Goal: Task Accomplishment & Management: Manage account settings

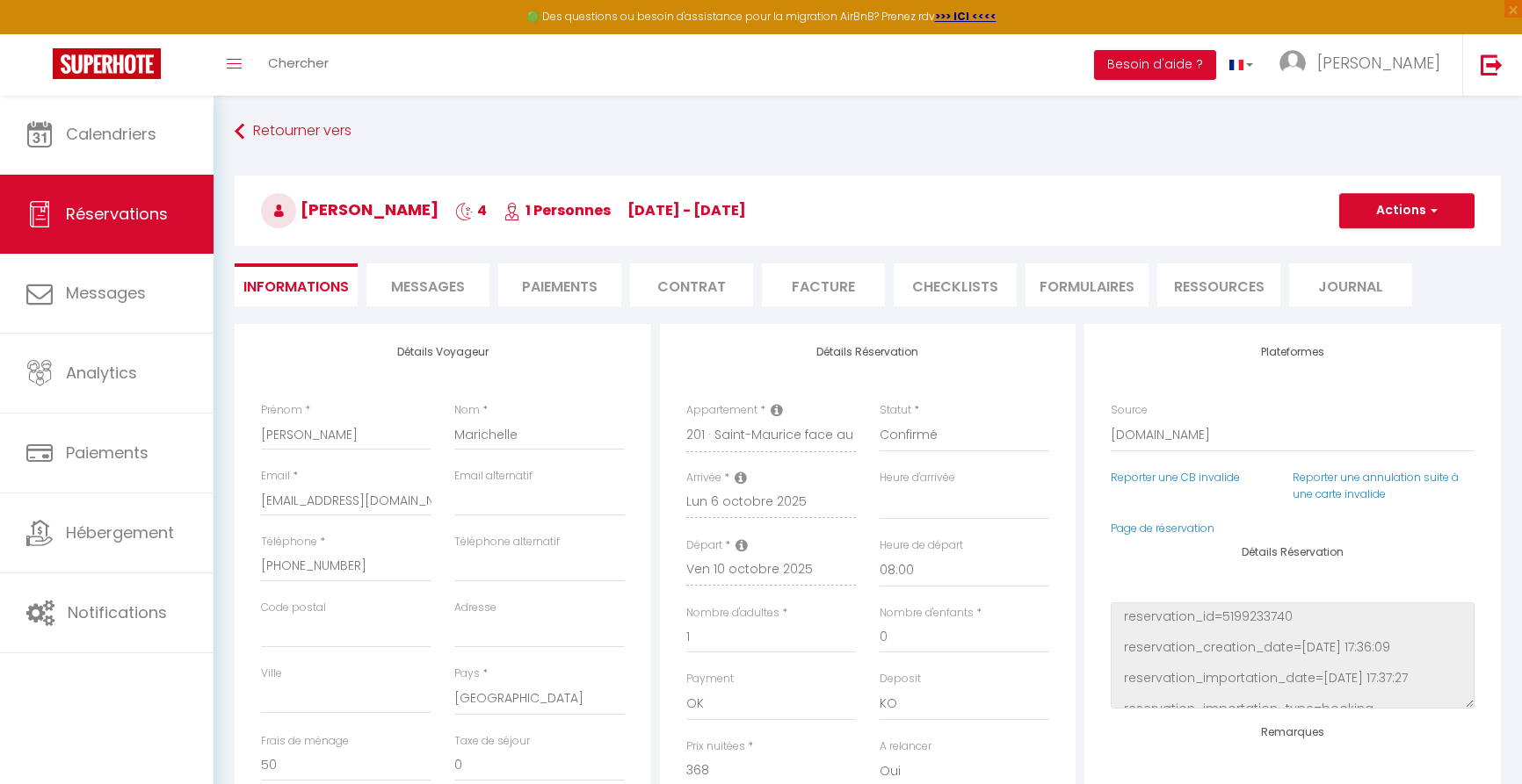
select select "30975"
select select
select select "08:00"
select select "14"
select select "2"
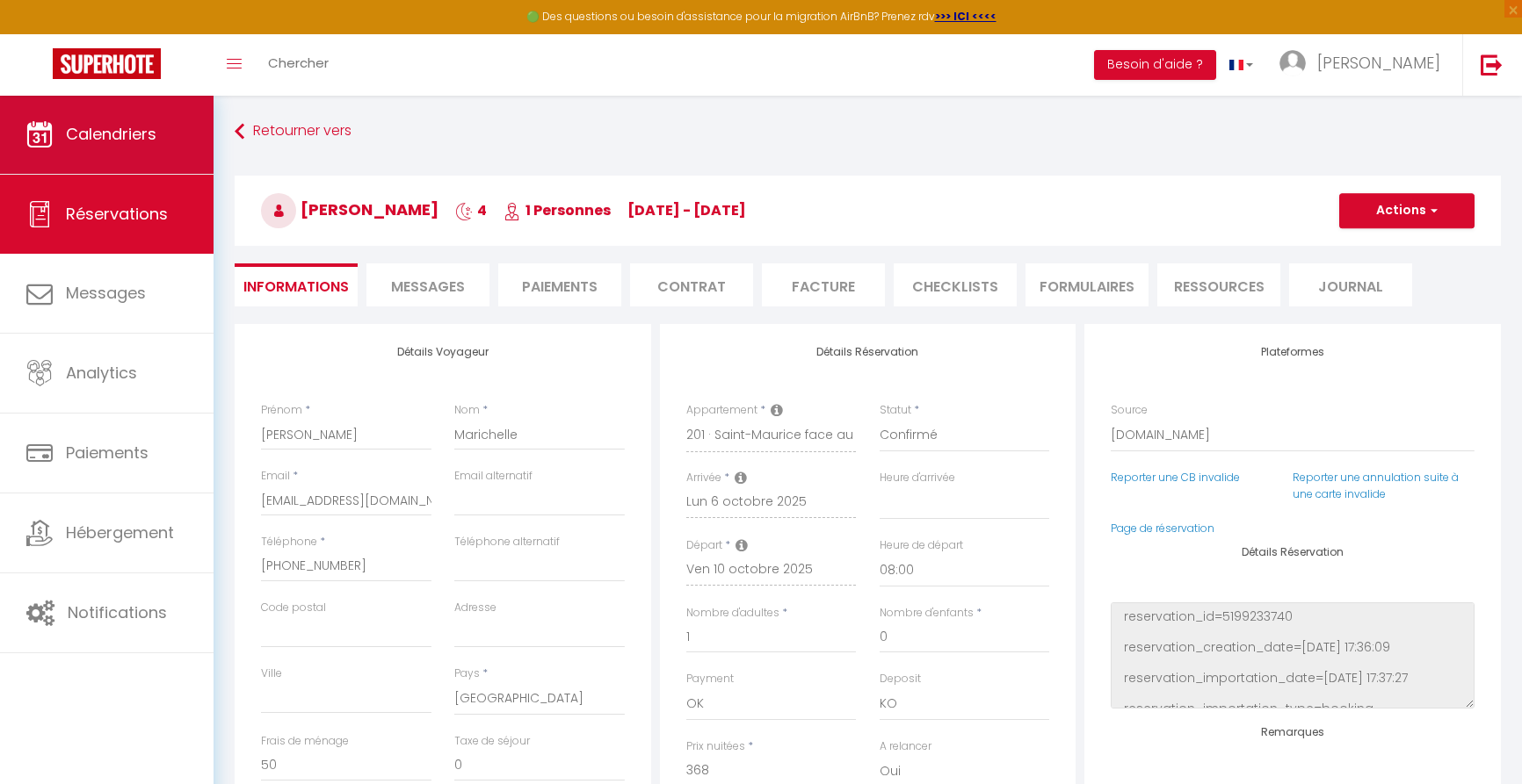
select select
checkbox input "false"
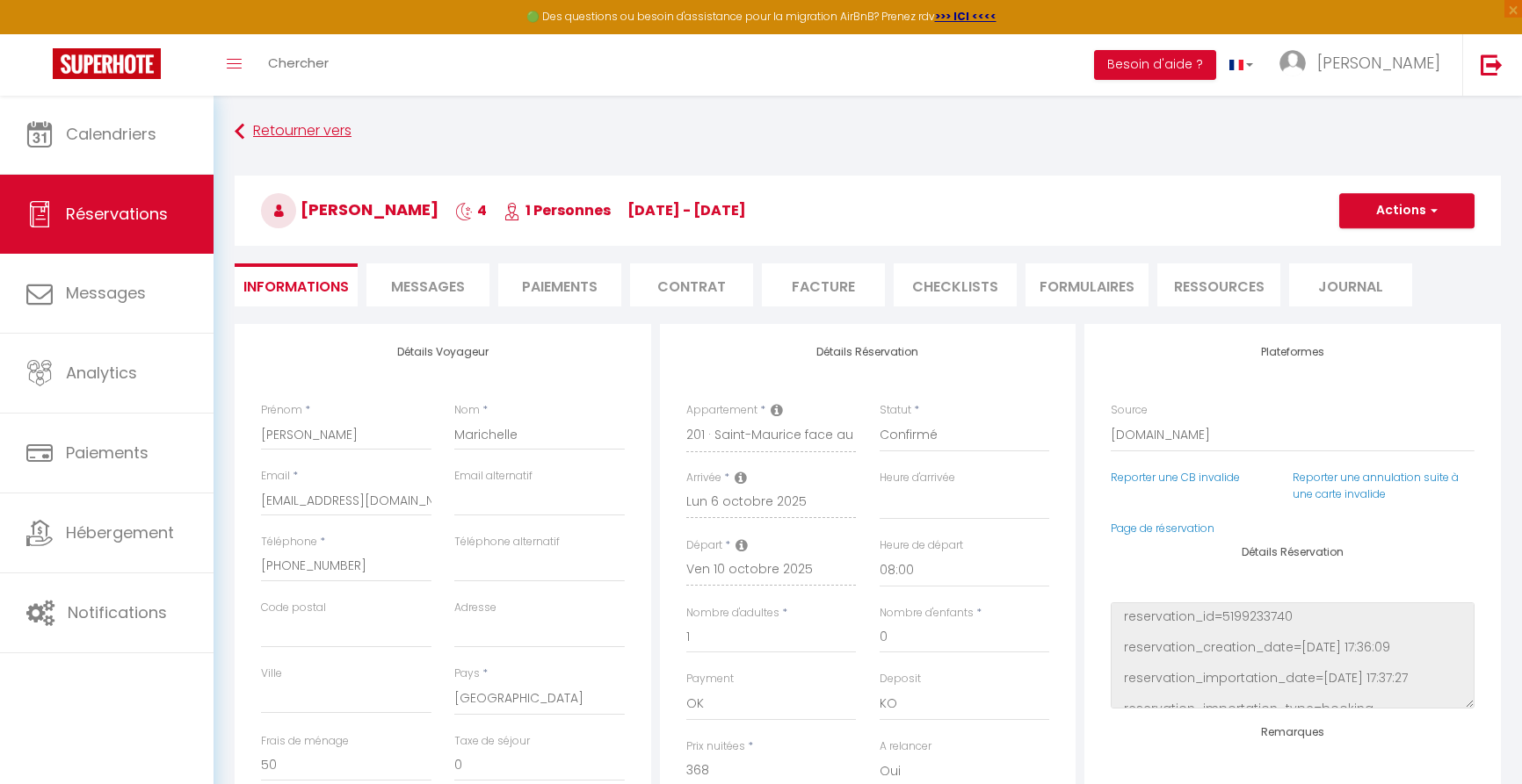
select select
checkbox input "false"
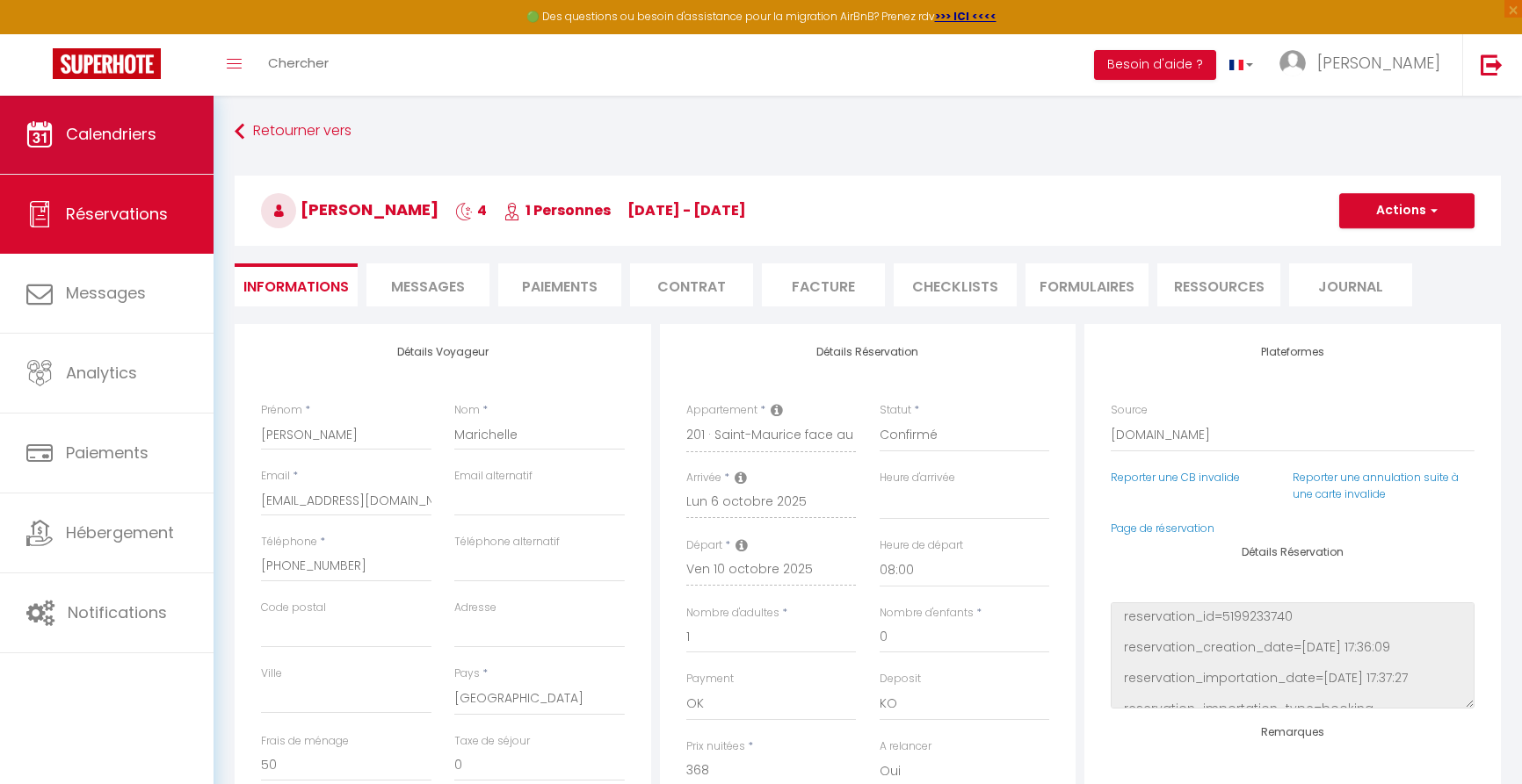
click at [126, 128] on span "Calendriers" at bounding box center [111, 134] width 90 height 22
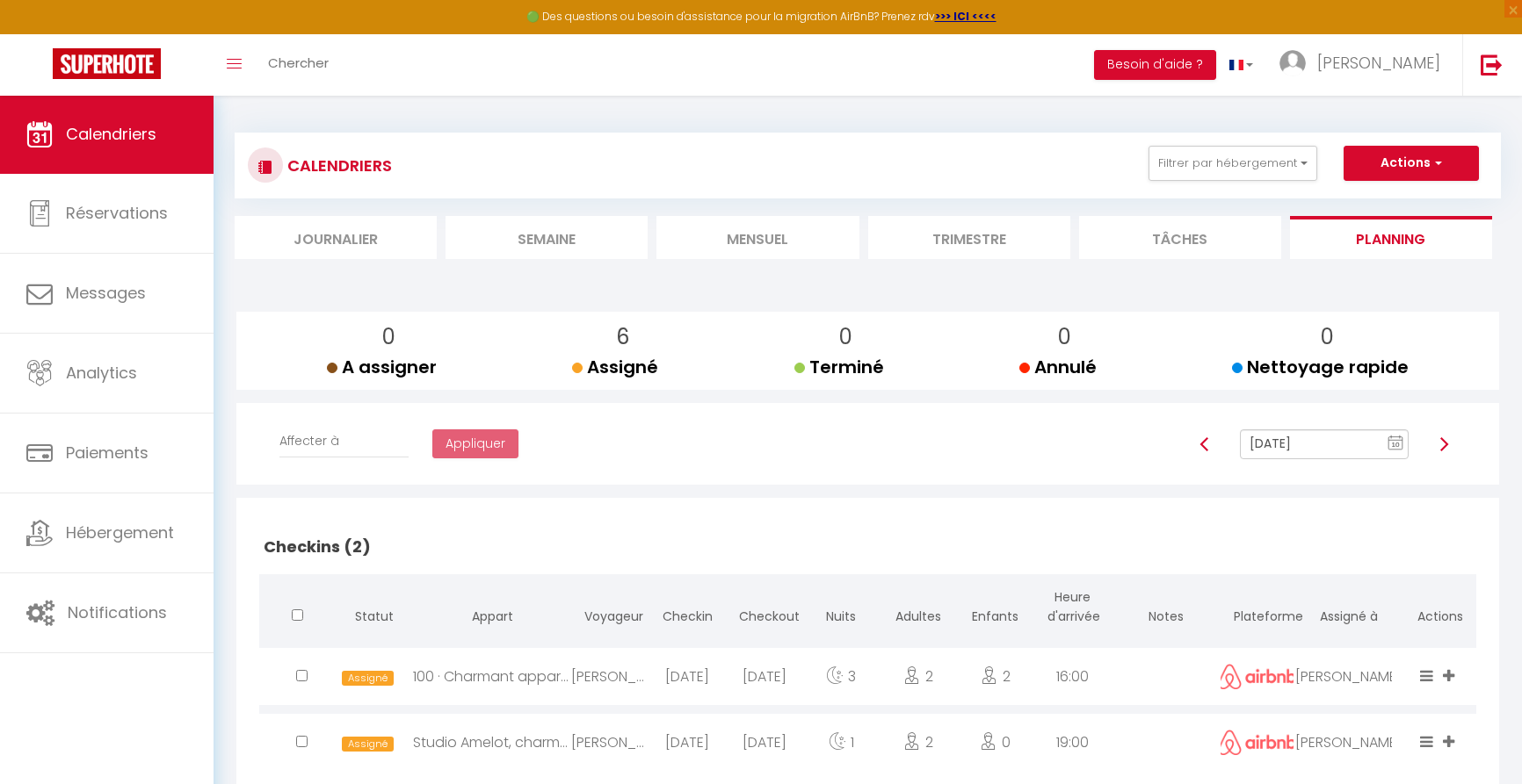
click at [756, 240] on li "Mensuel" at bounding box center [758, 237] width 202 height 43
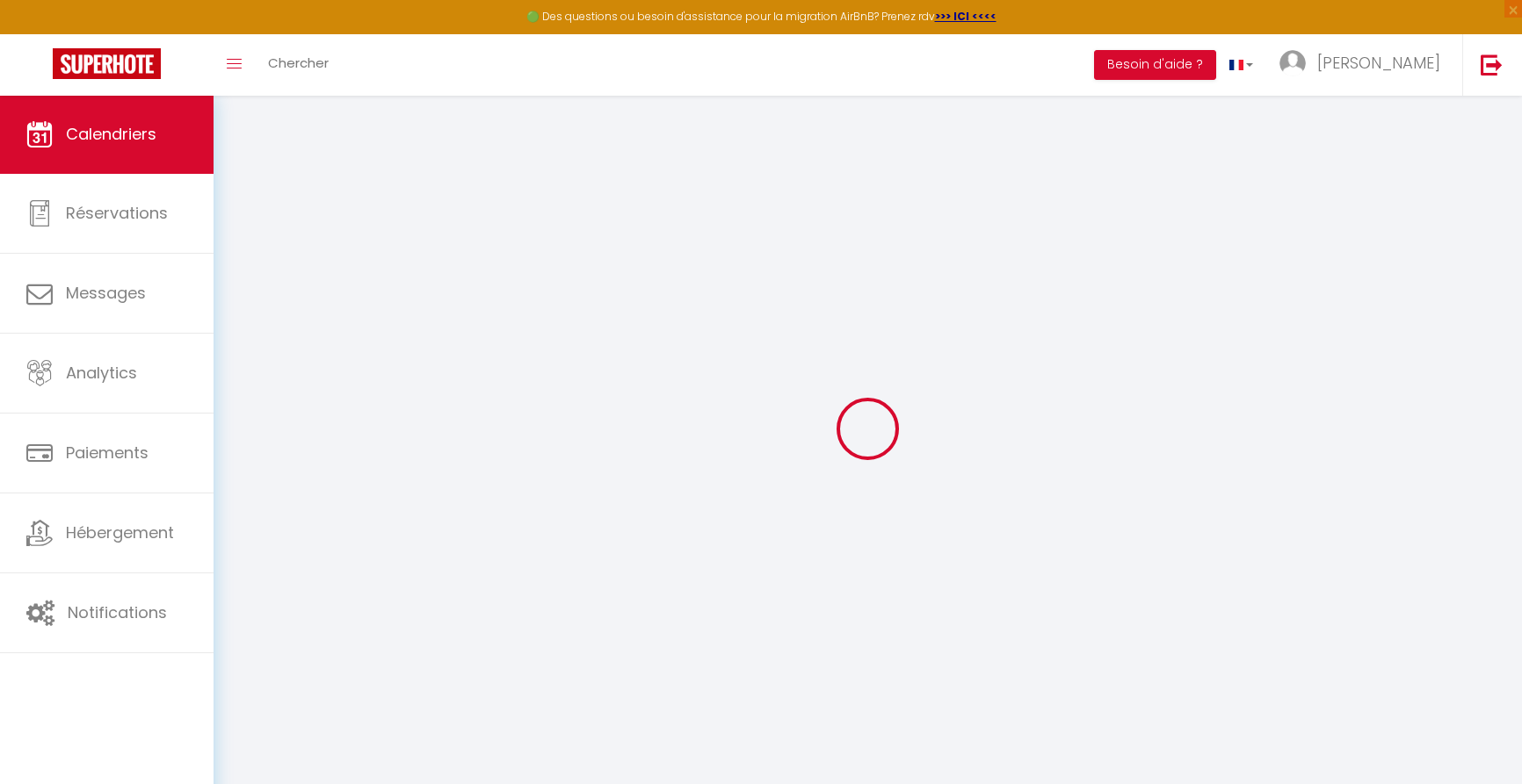
select select
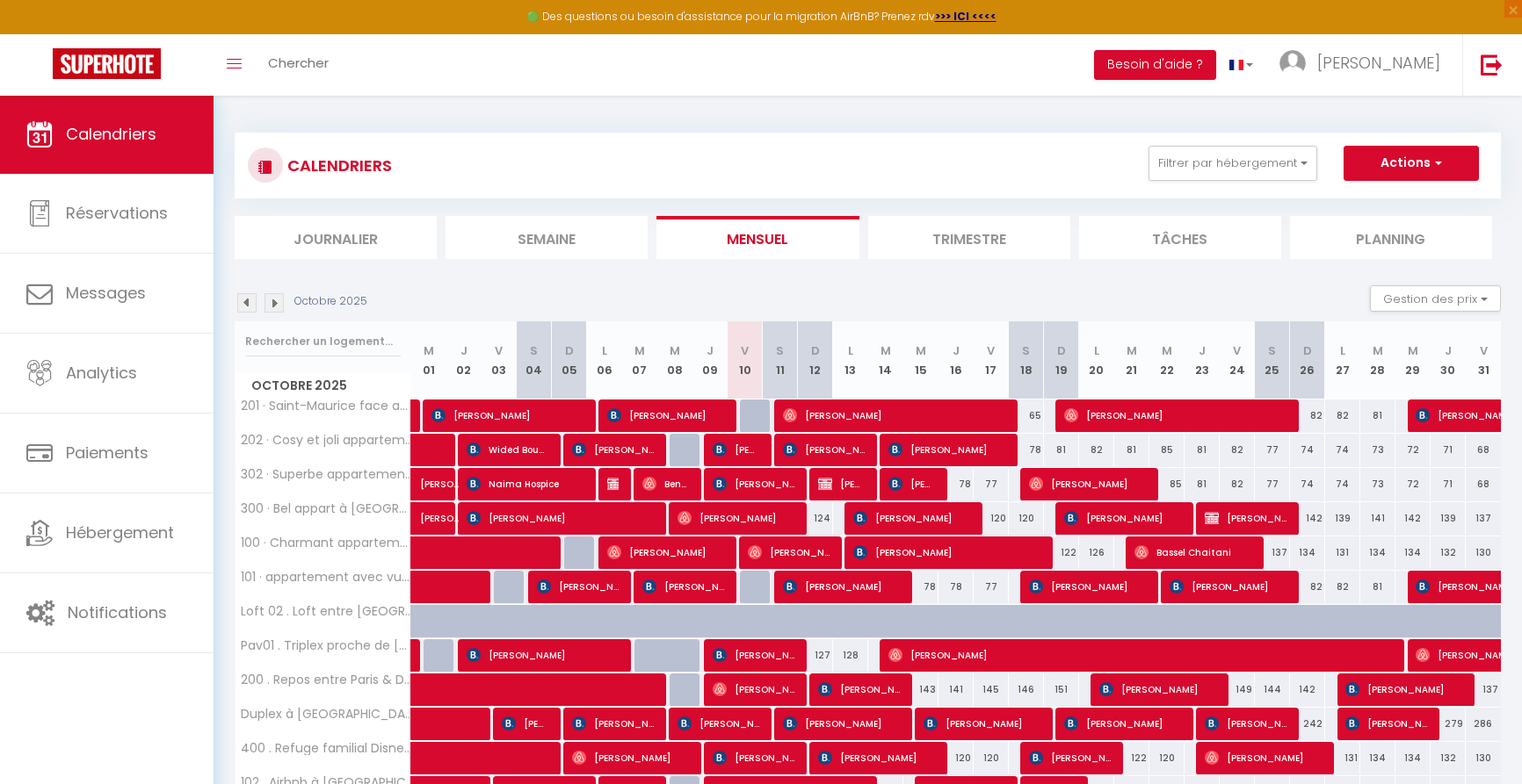
click at [581, 416] on span "[PERSON_NAME]" at bounding box center [507, 415] width 152 height 33
select select "OK"
select select "KO"
select select "0"
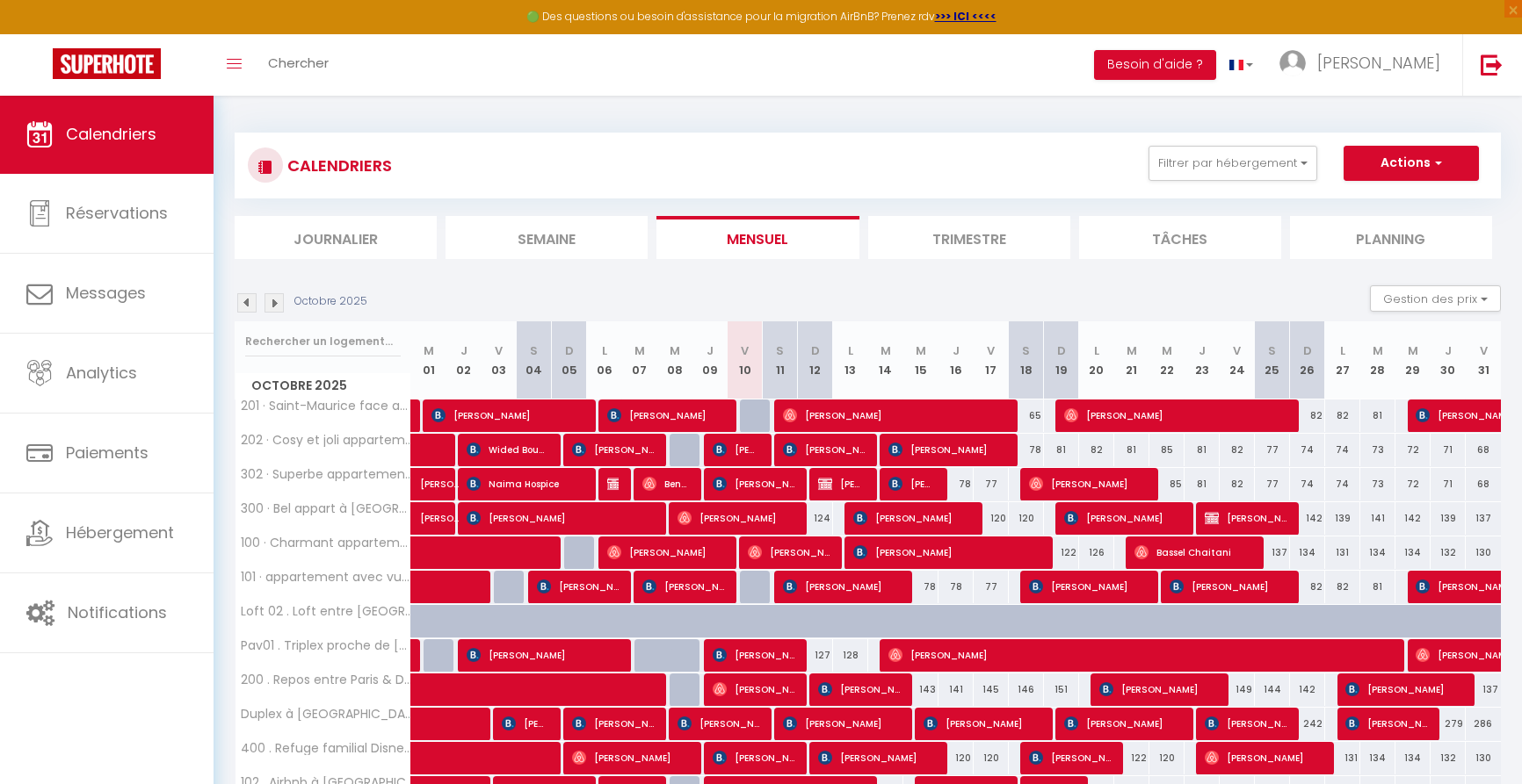
select select "1"
select select
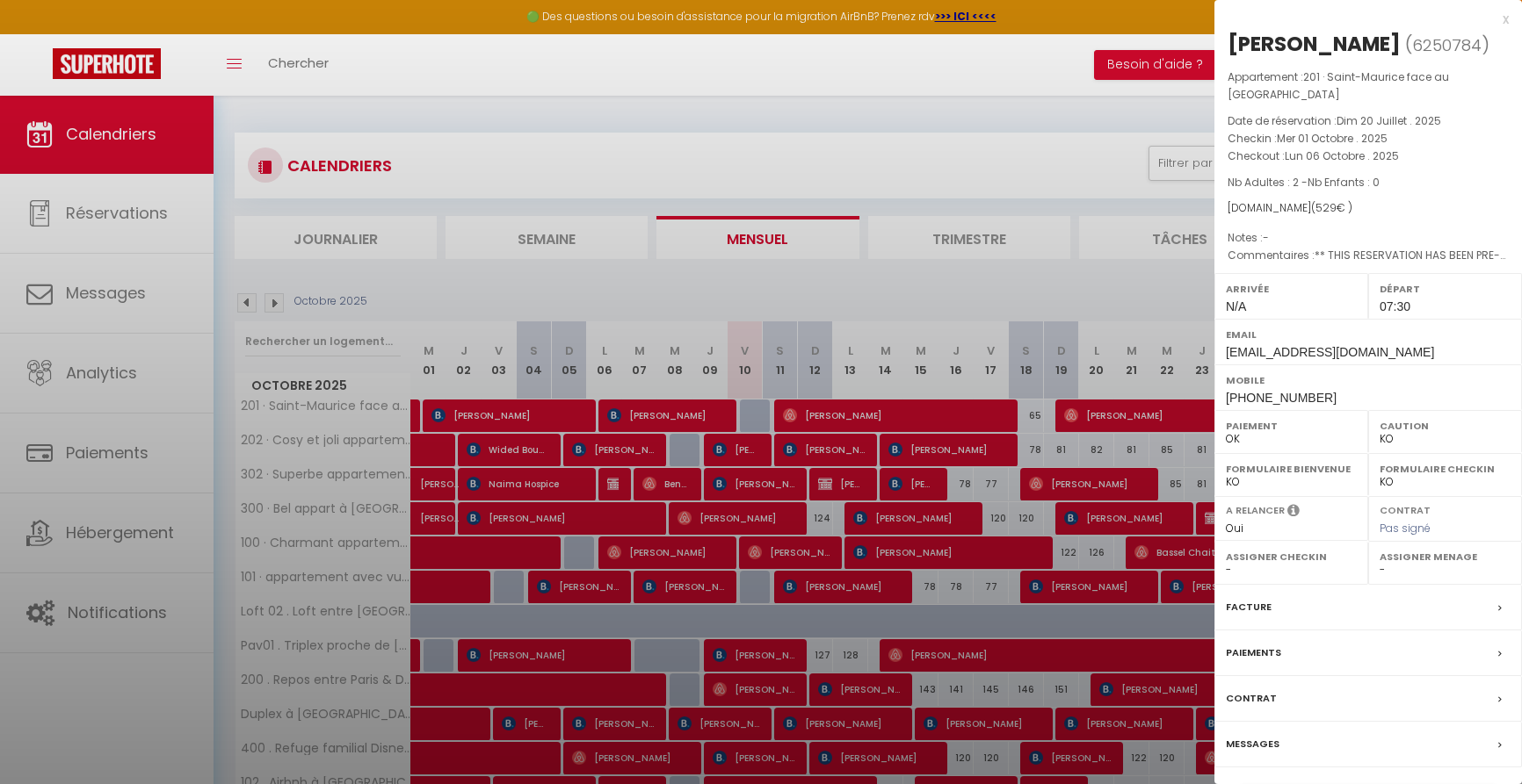
select select "52374"
select select "21493"
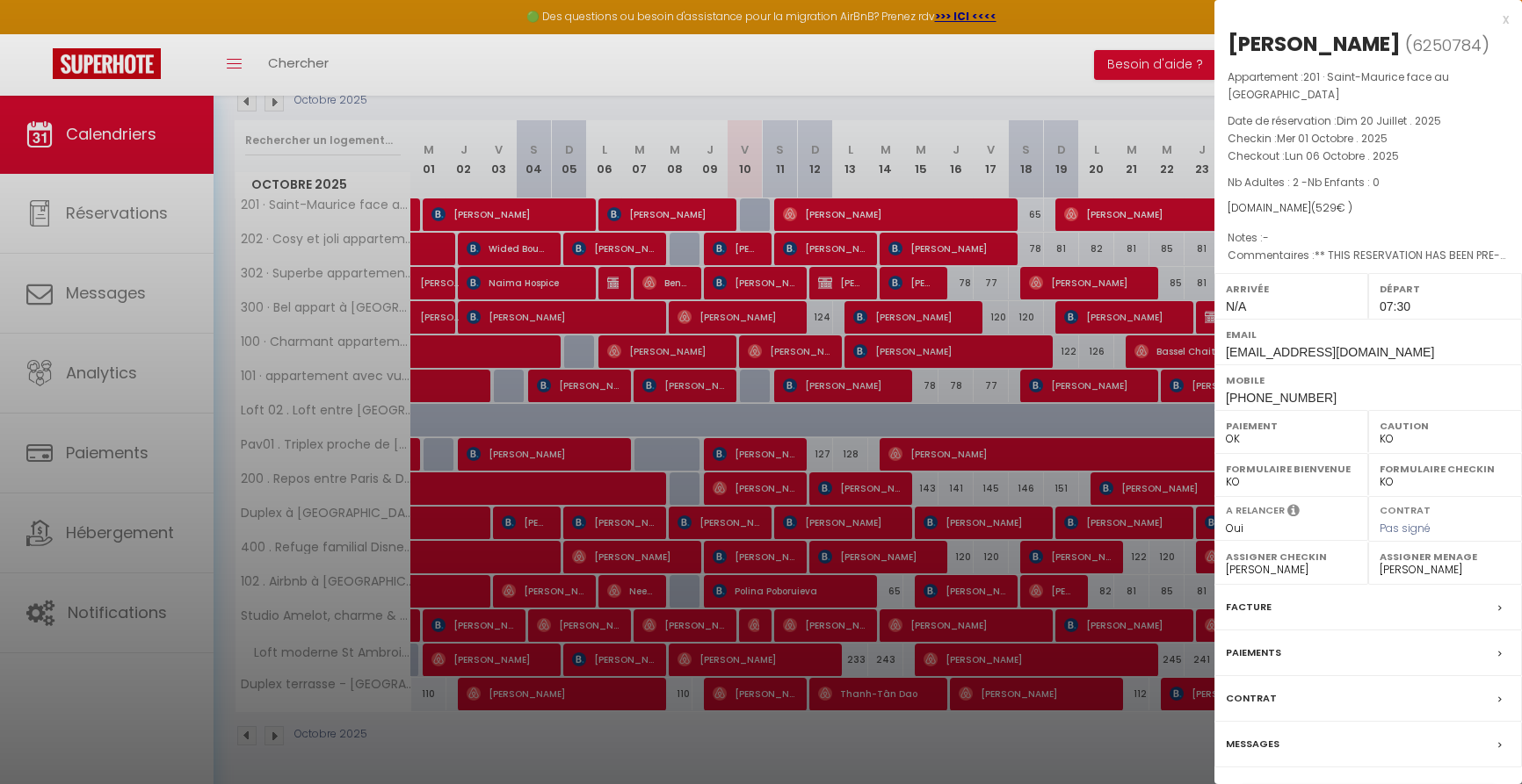
scroll to position [200, 0]
click at [1408, 778] on div "[PERSON_NAME] ( 6250784 ) Appartement : 201 · [GEOGRAPHIC_DATA] face au bois de…" at bounding box center [1368, 419] width 307 height 779
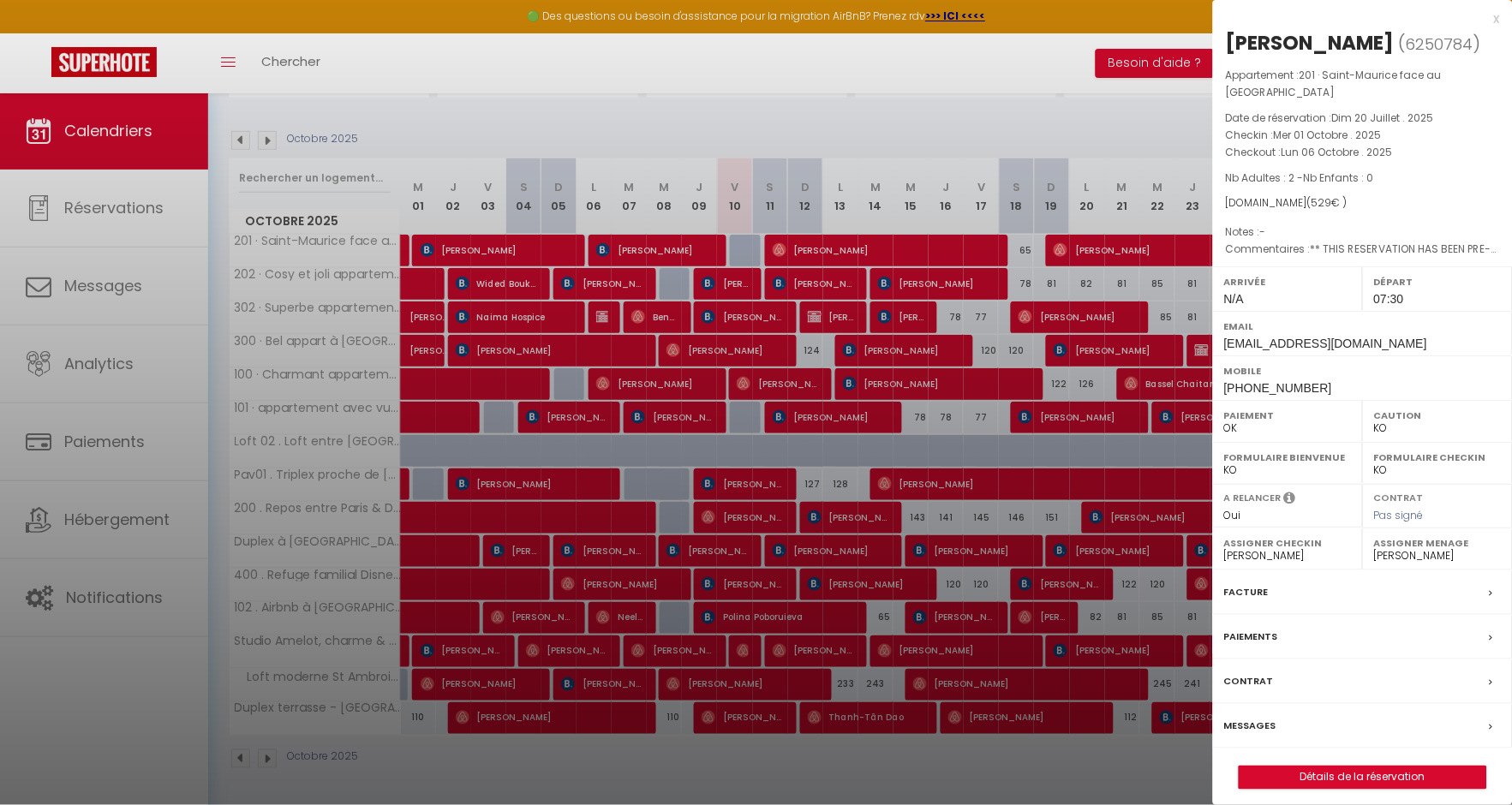
scroll to position [154, 0]
click at [1400, 764] on link "Détails de la réservation" at bounding box center [1362, 777] width 247 height 22
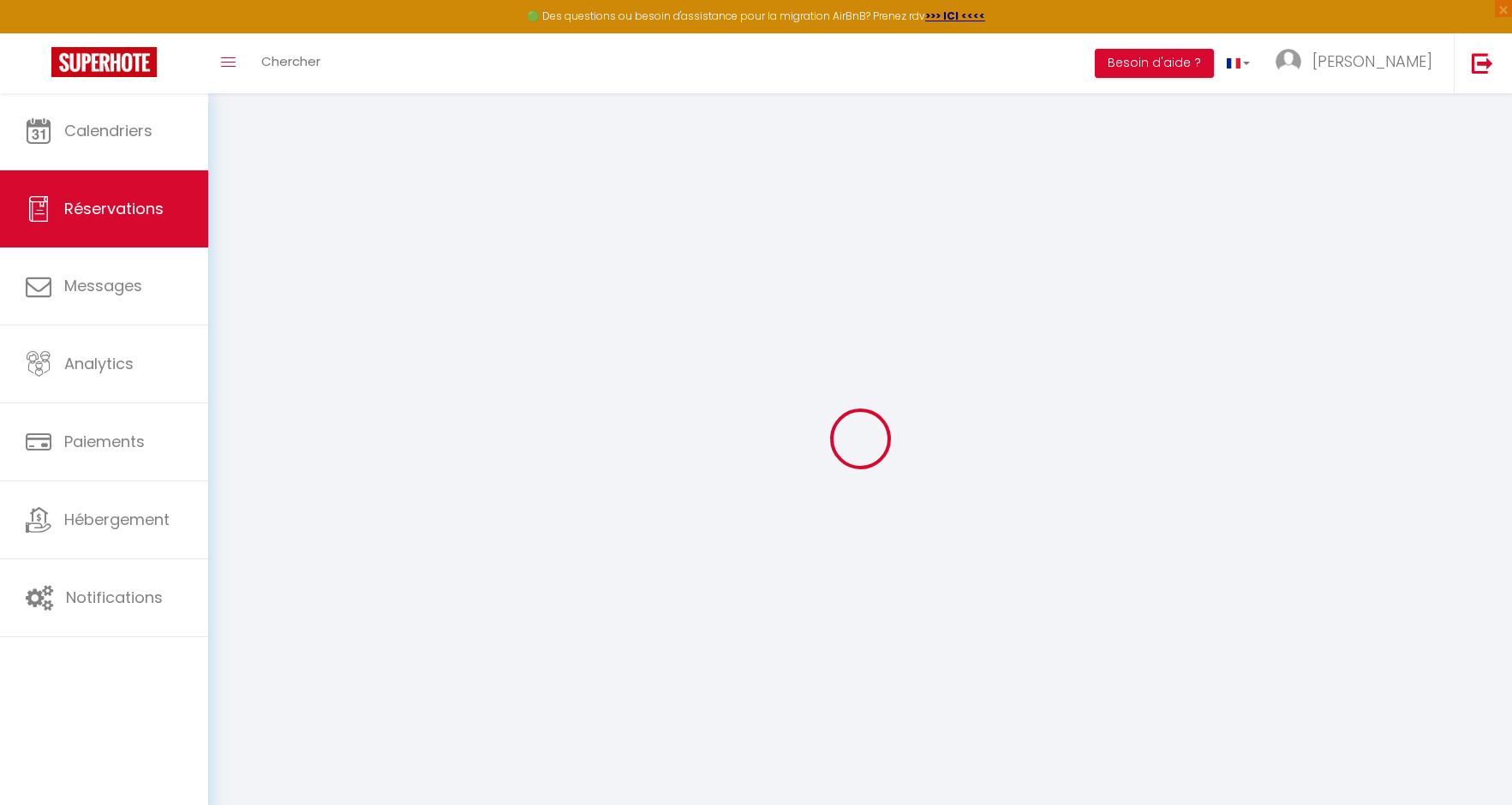
select select
checkbox input "false"
type textarea "** THIS RESERVATION HAS BEEN PRE-PAID ** BOOKING NOTE : Payment charge is EUR 7…"
select select
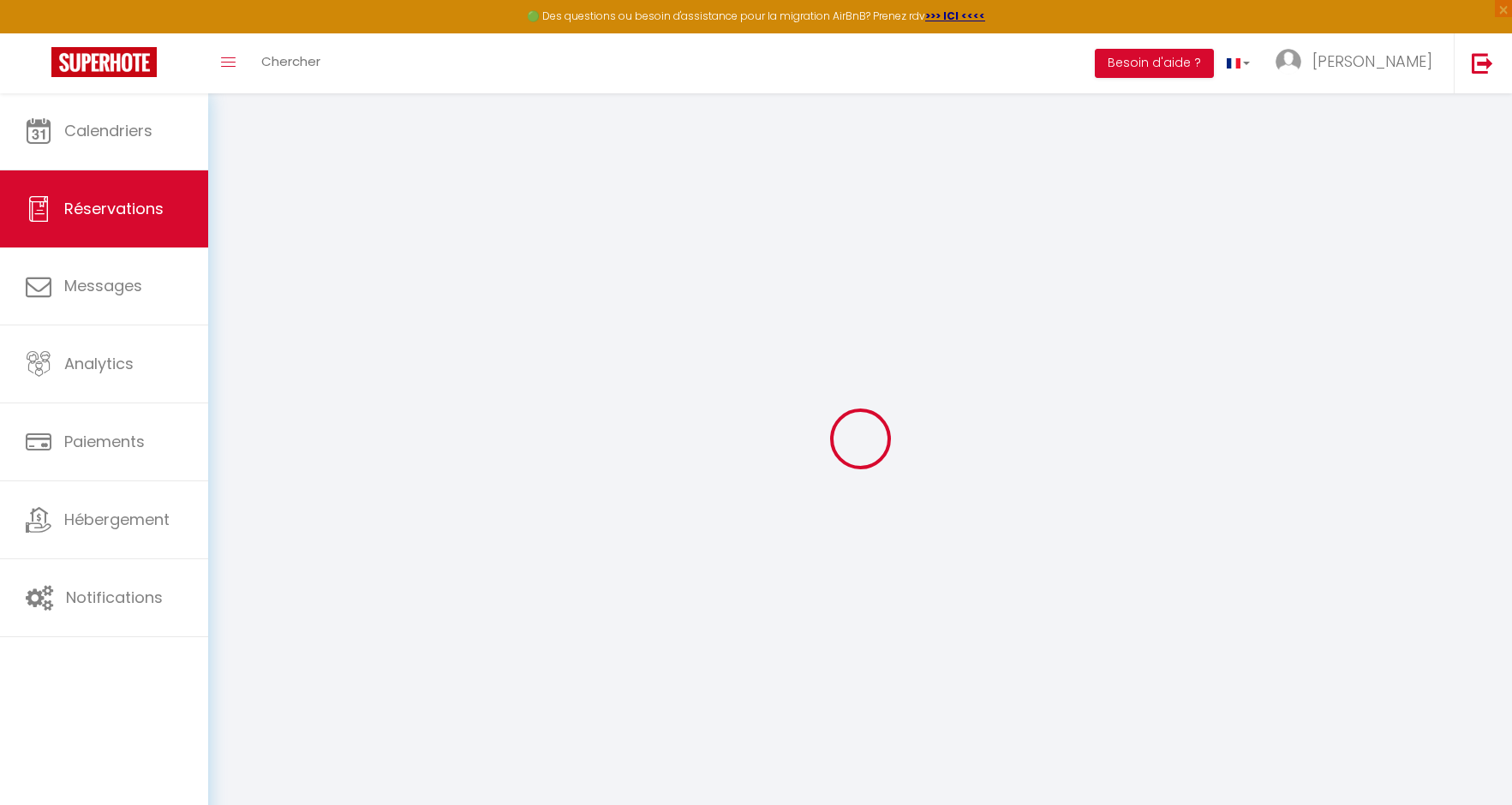
select select
checkbox input "false"
type input "50"
select select
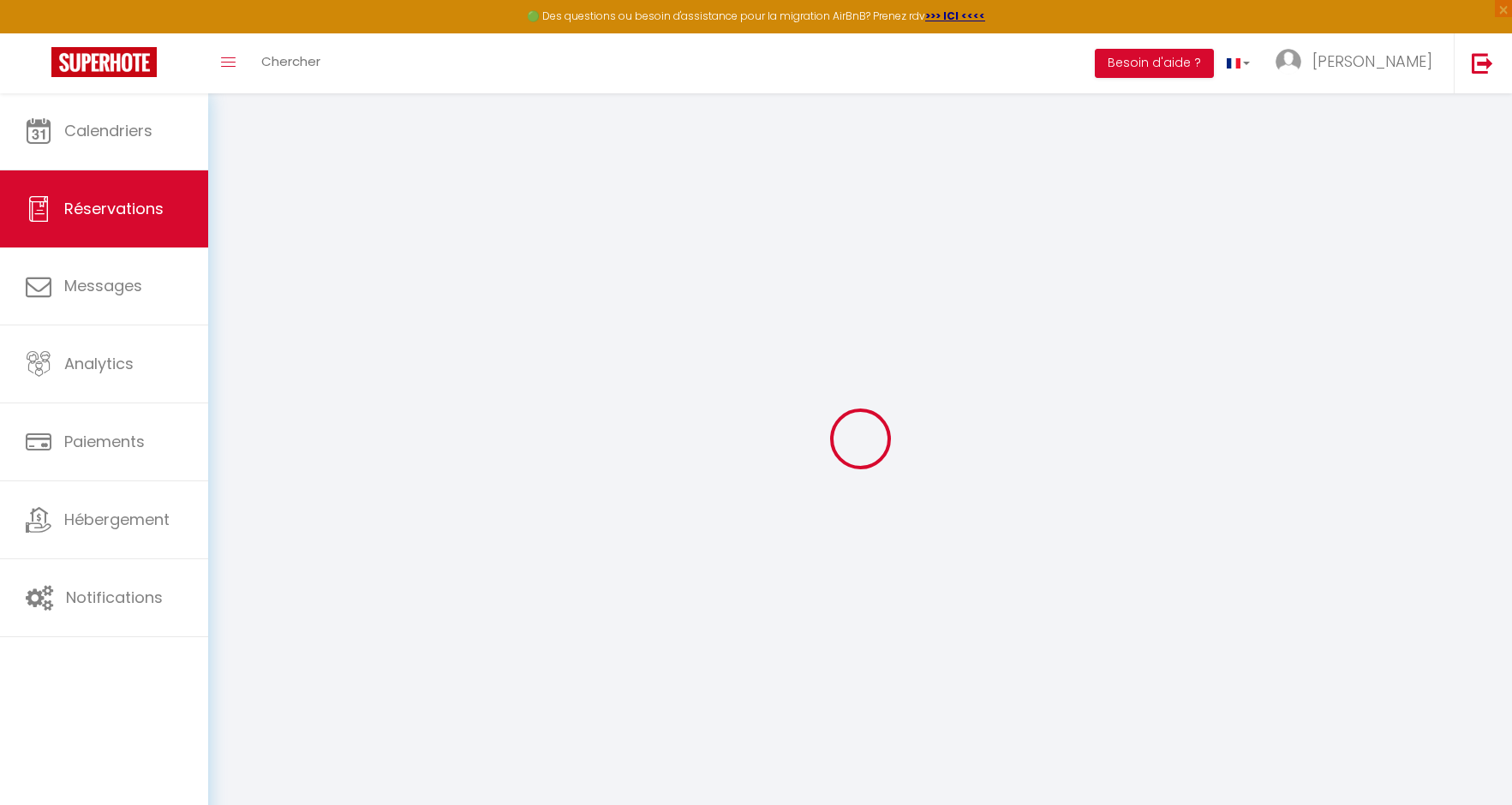
checkbox input "false"
select select
select select "07:30"
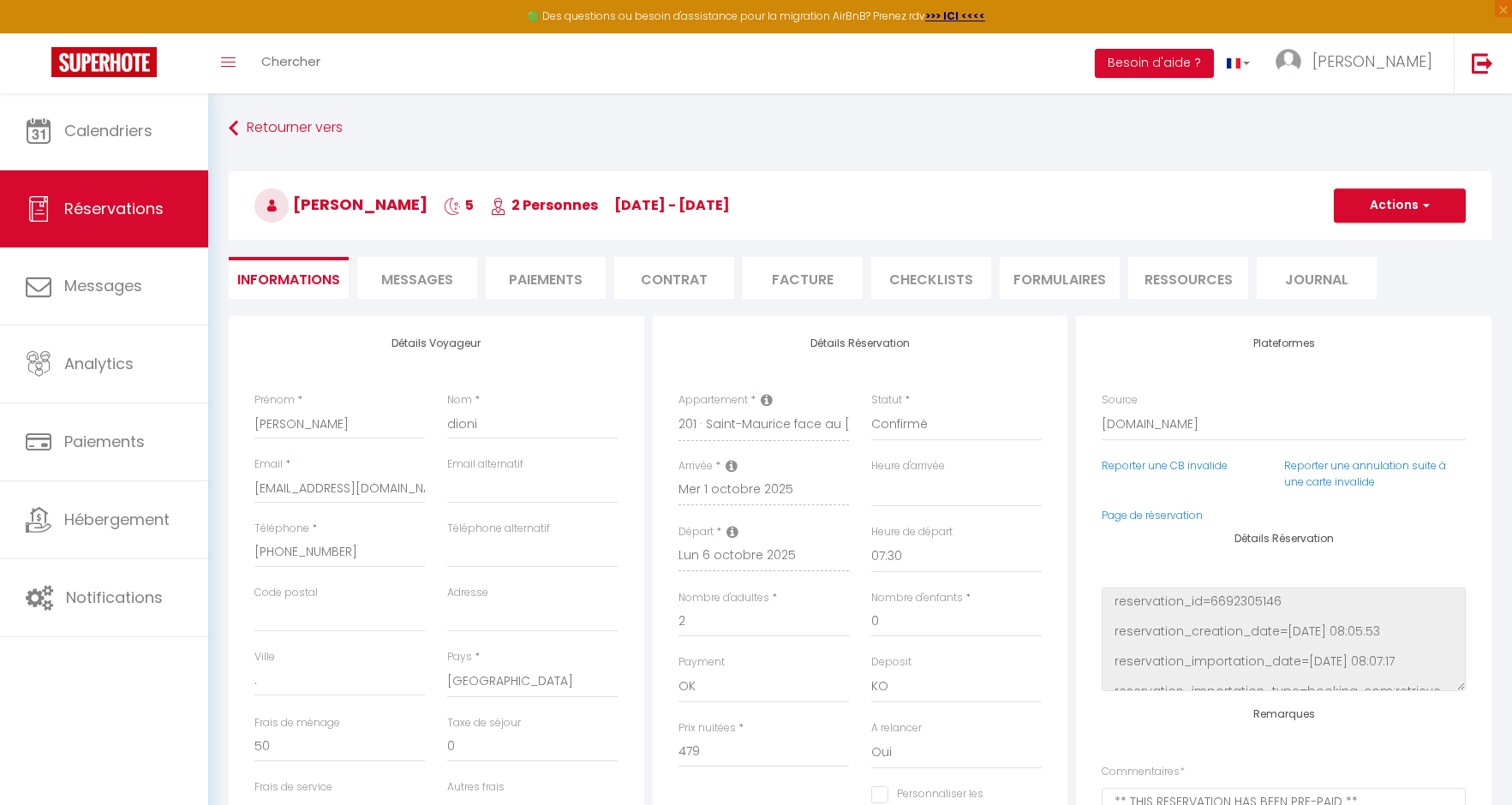
click at [544, 284] on li "Paiements" at bounding box center [546, 278] width 120 height 42
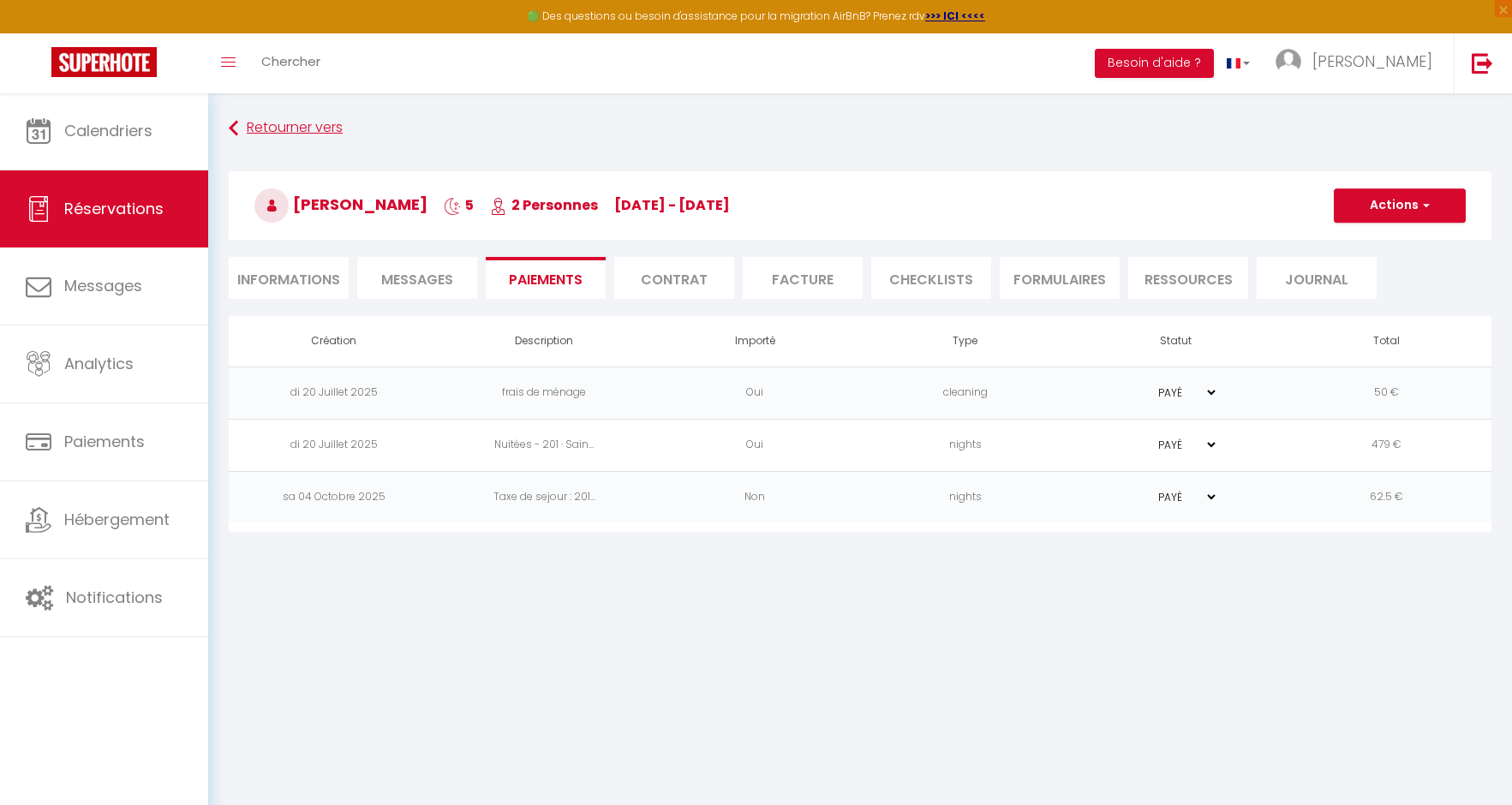
click at [287, 130] on link "Retourner vers" at bounding box center [860, 128] width 1263 height 30
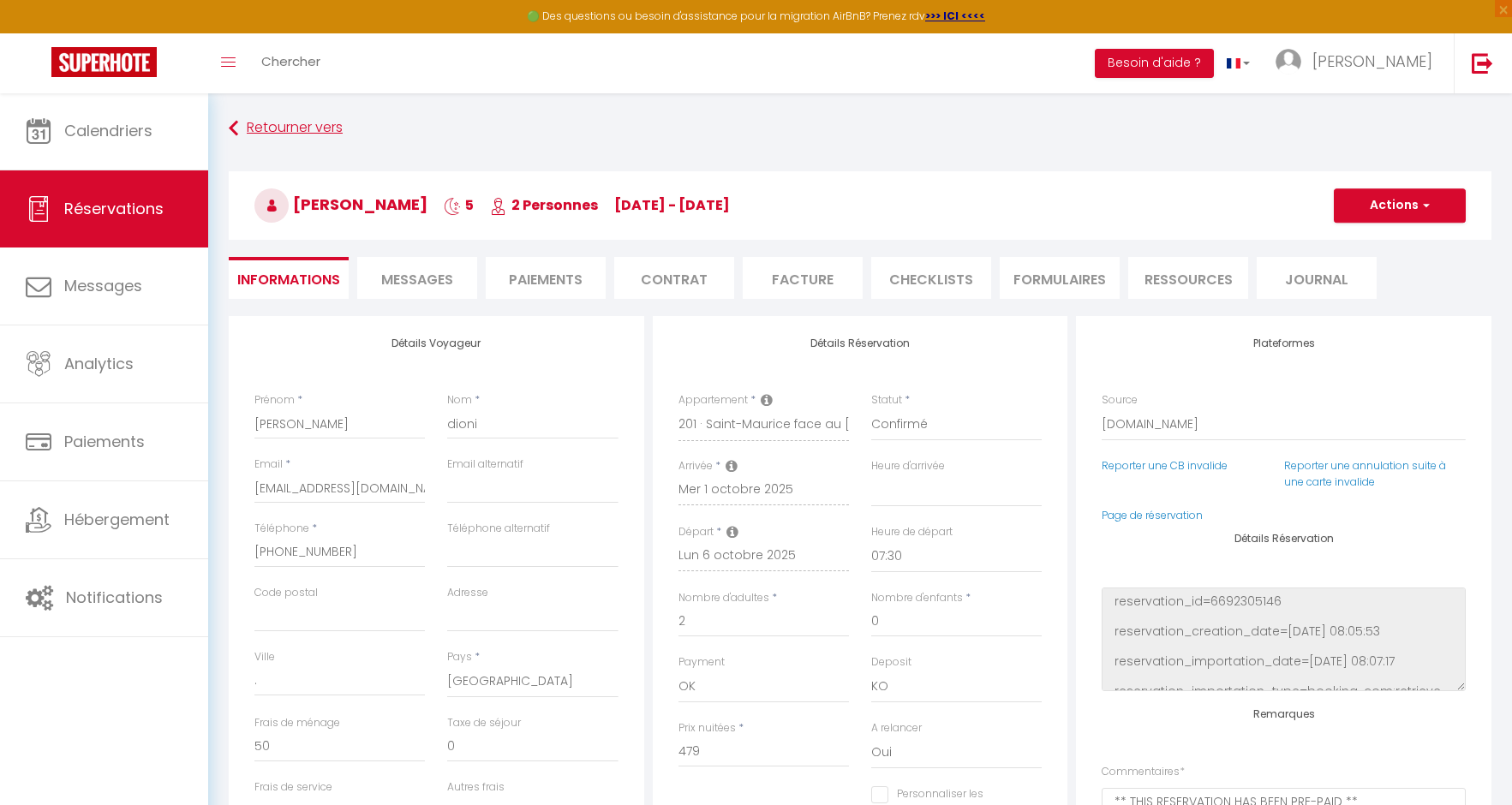
select select
click at [308, 132] on link "Retourner vers" at bounding box center [860, 128] width 1263 height 30
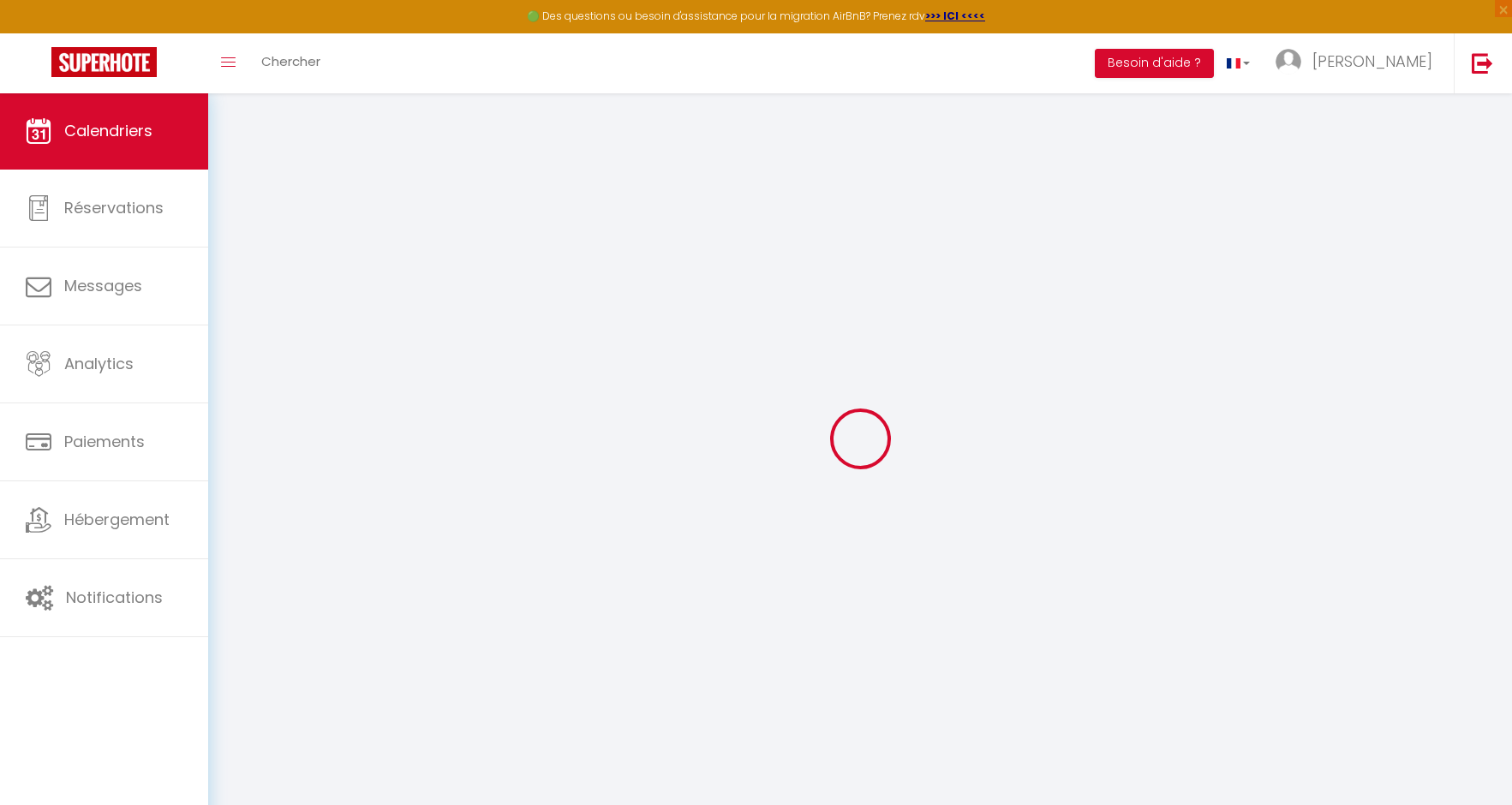
scroll to position [60, 0]
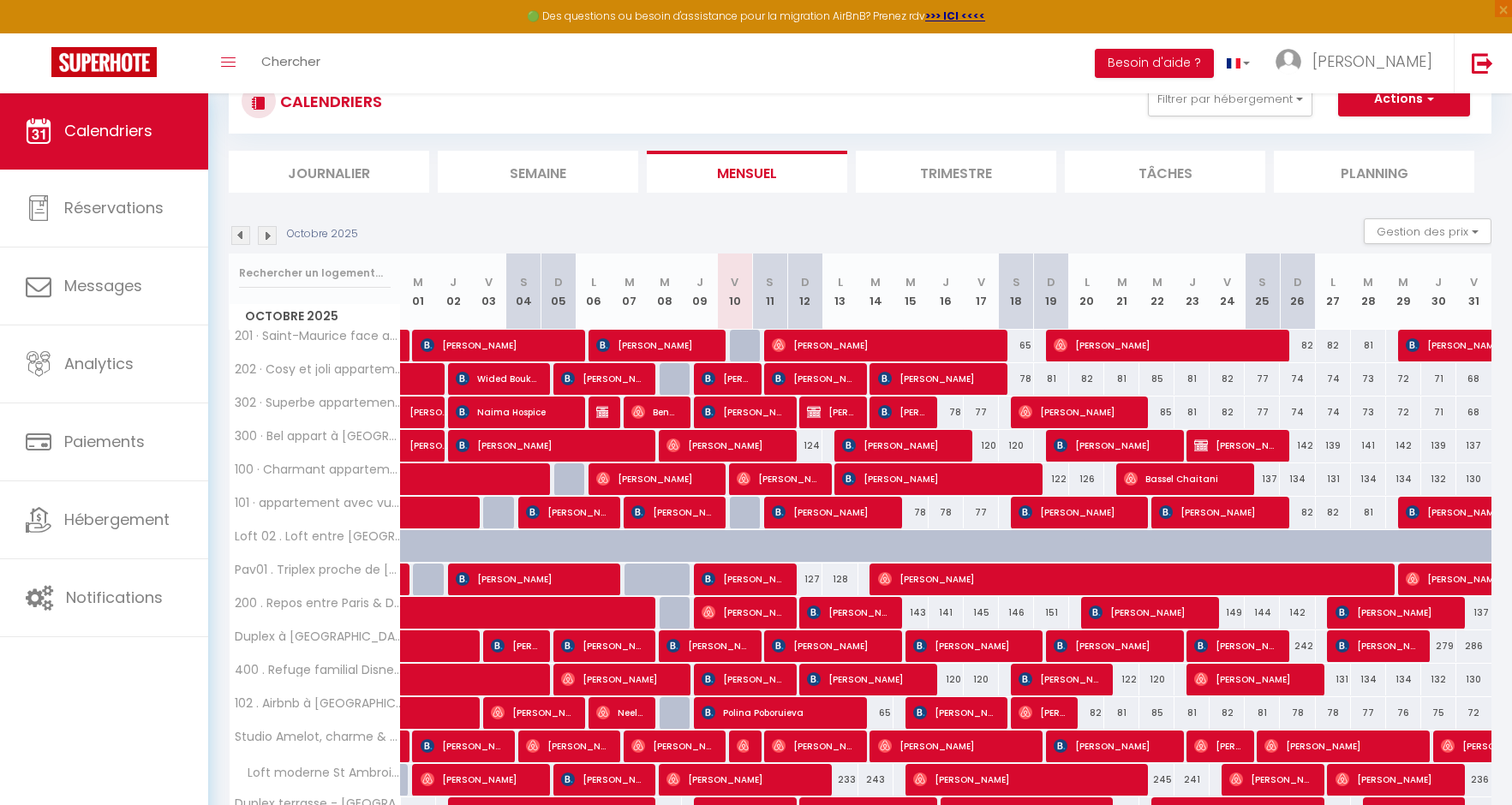
click at [1473, 343] on span "[PERSON_NAME]" at bounding box center [1525, 345] width 237 height 32
select select "OK"
select select "KO"
select select "0"
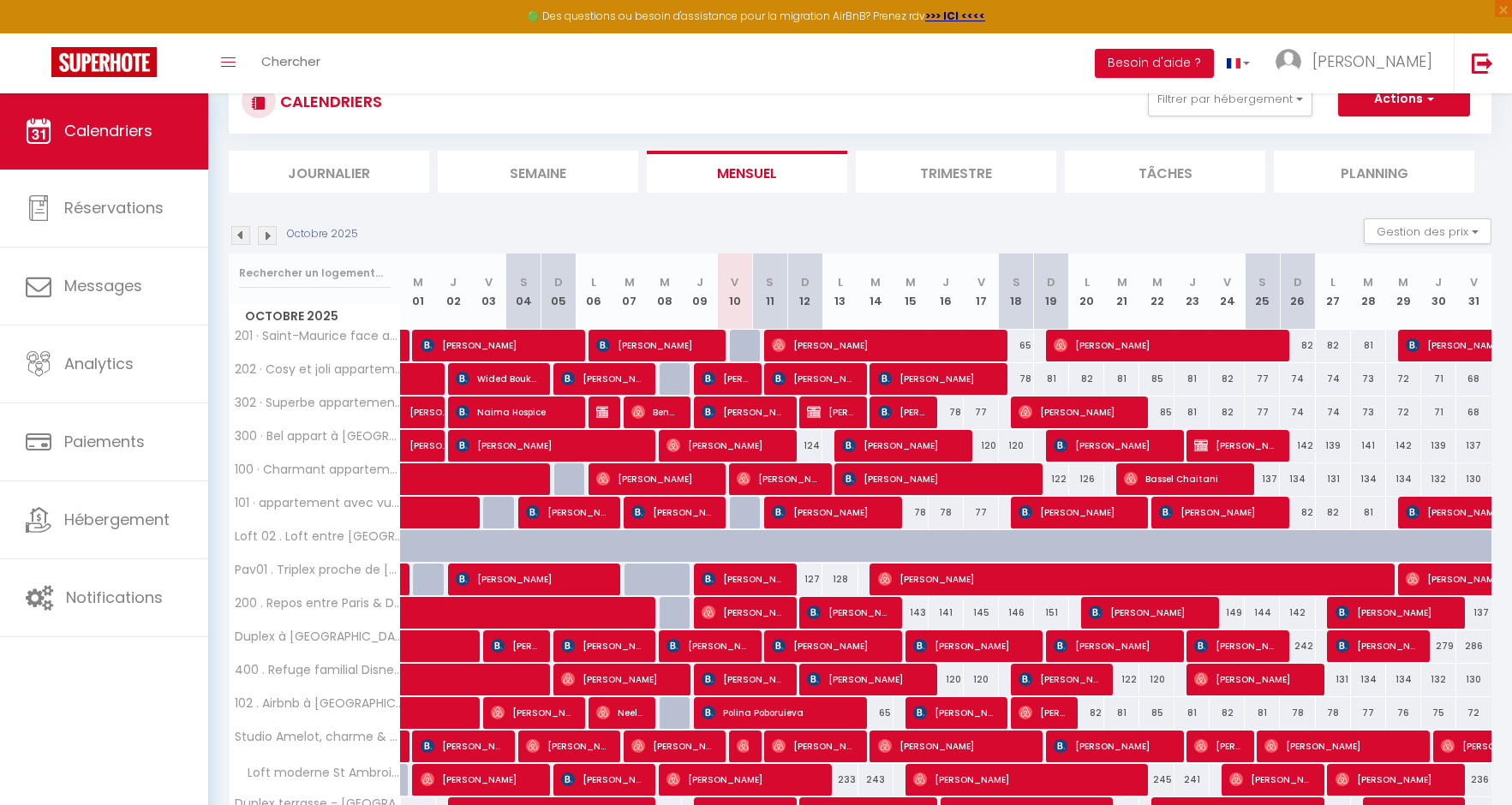
select select "1"
select select
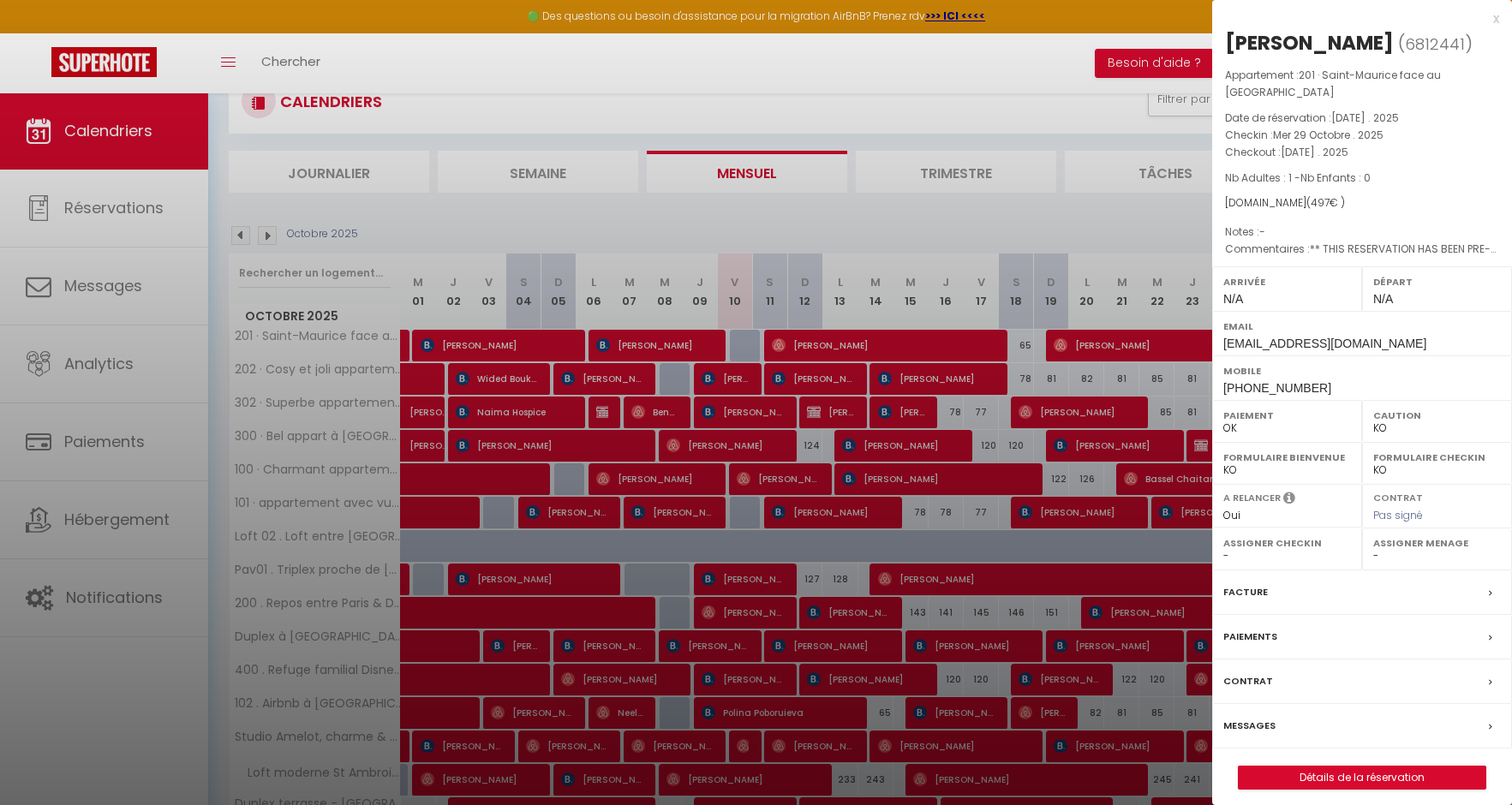
click at [1373, 764] on link "Détails de la réservation" at bounding box center [1362, 777] width 247 height 22
select select
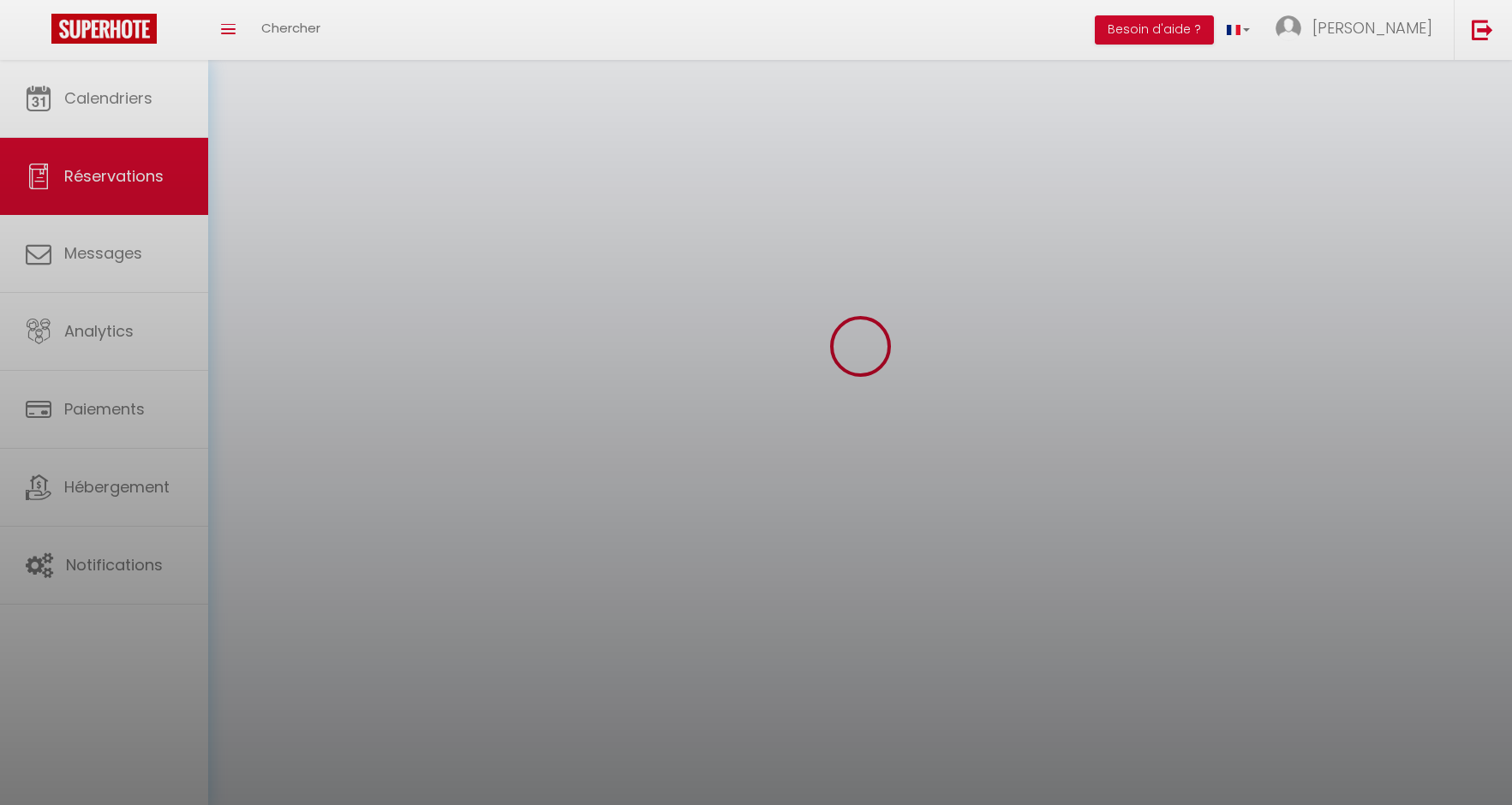
select select
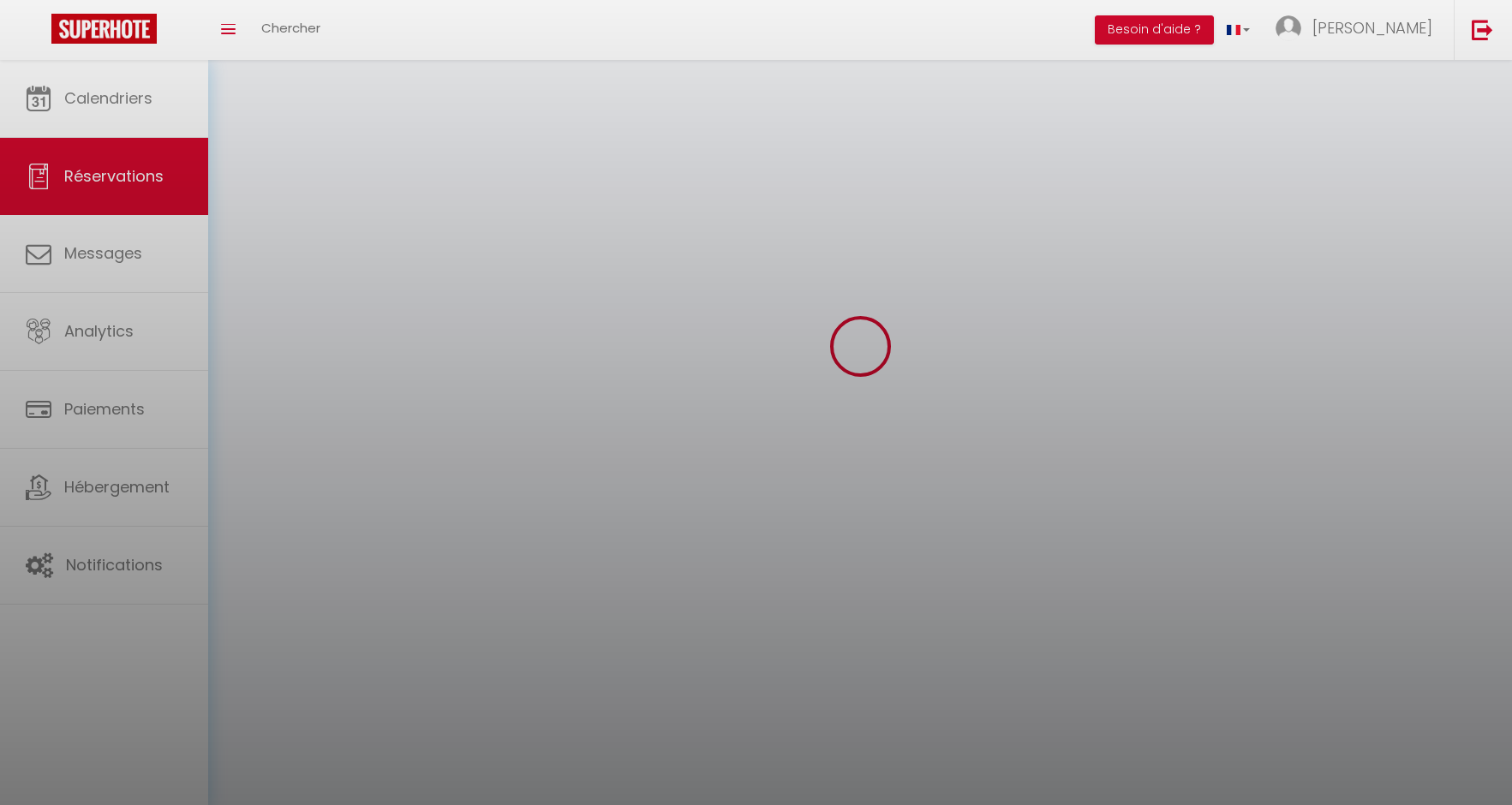
select select
checkbox input "false"
select select
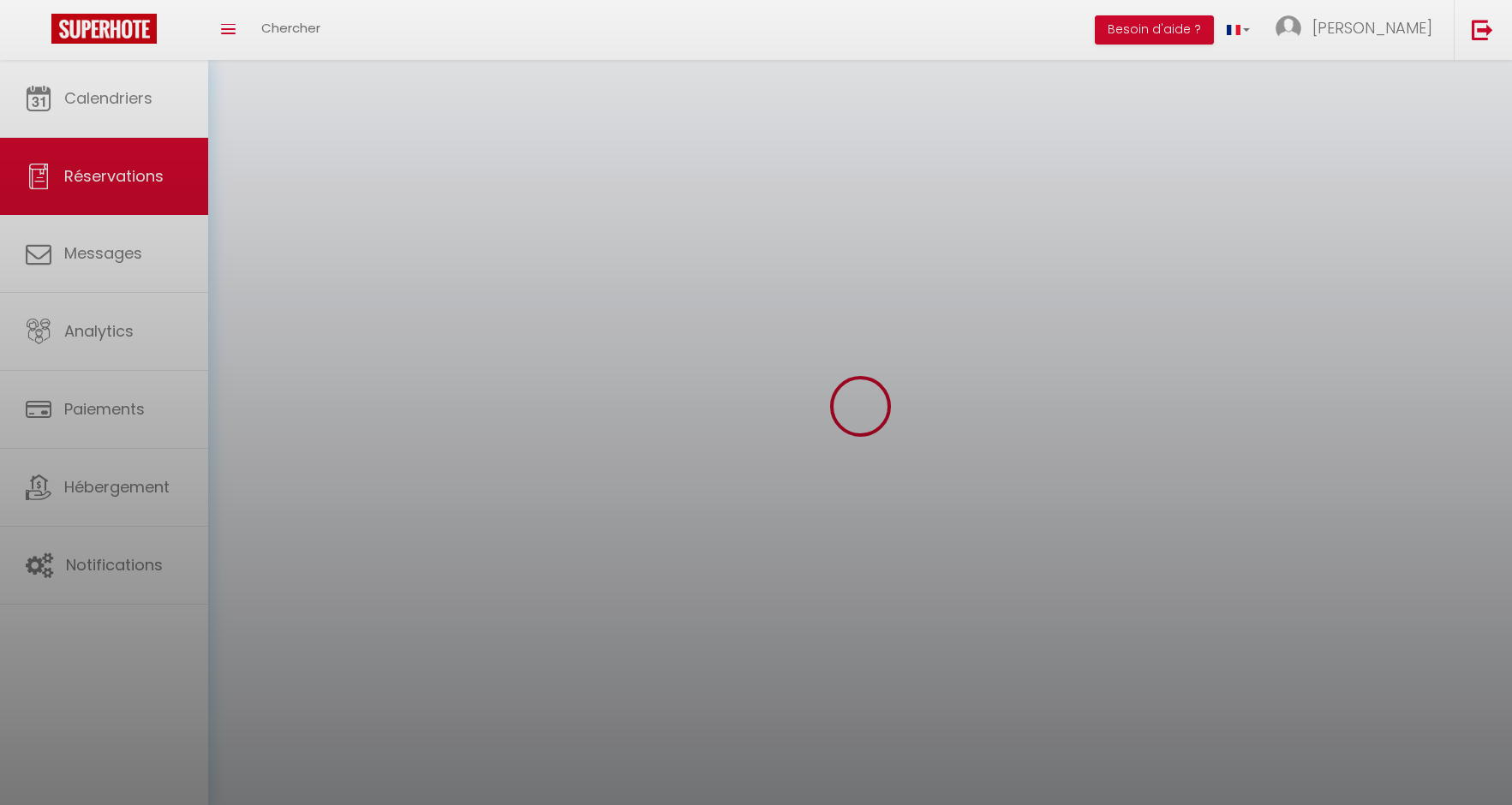
select select
checkbox input "false"
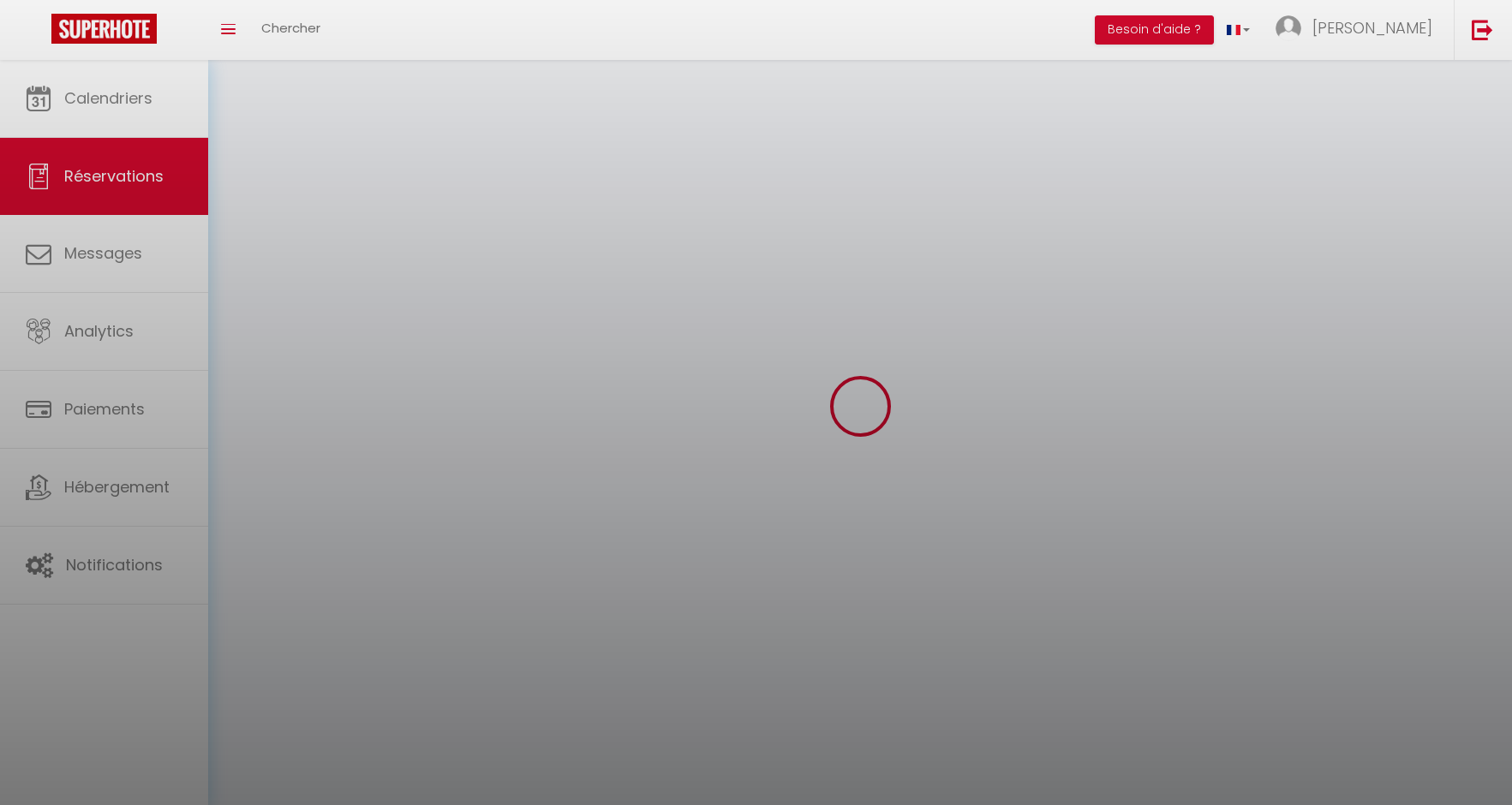
select select
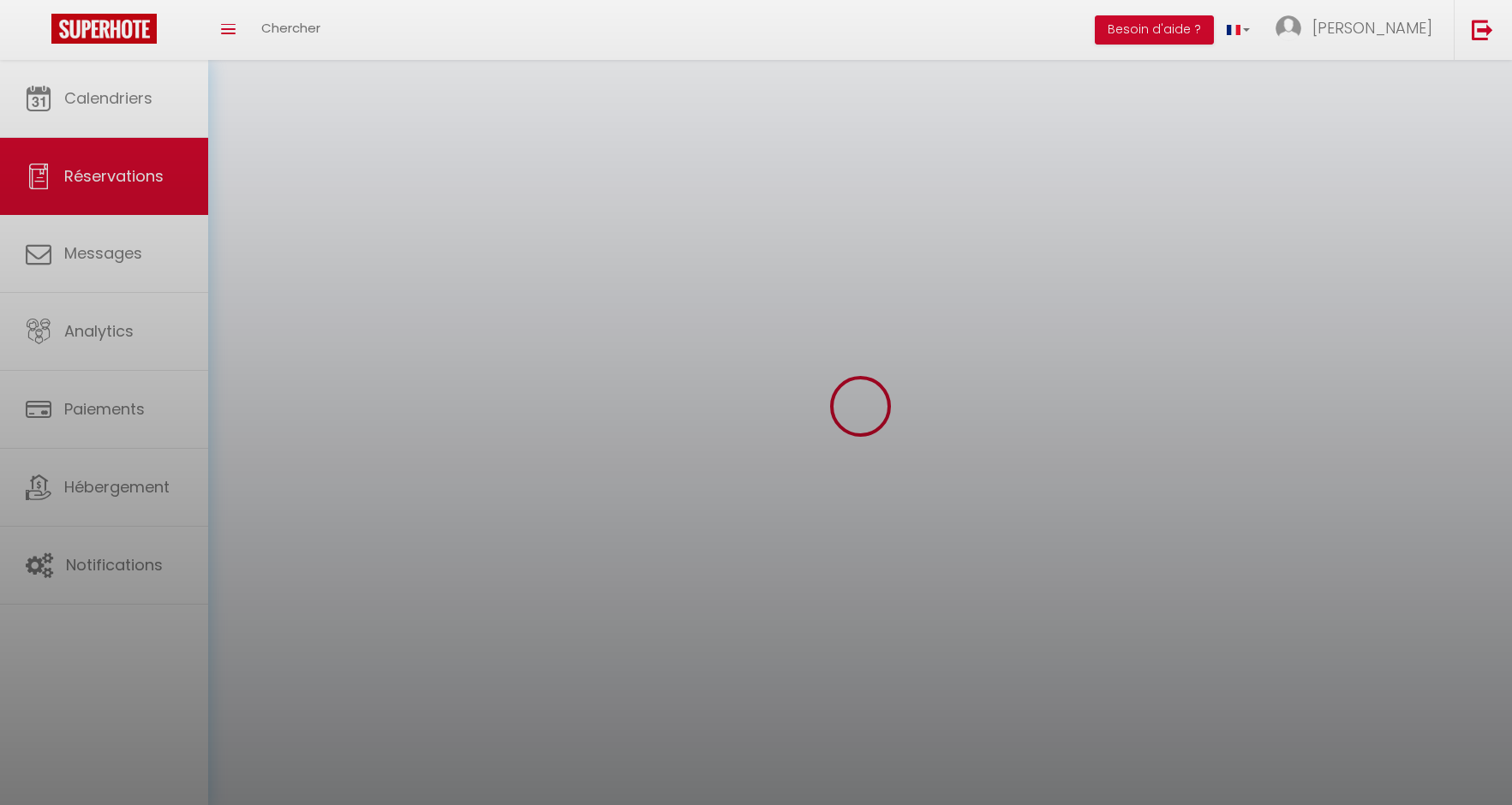
select select
checkbox input "false"
select select
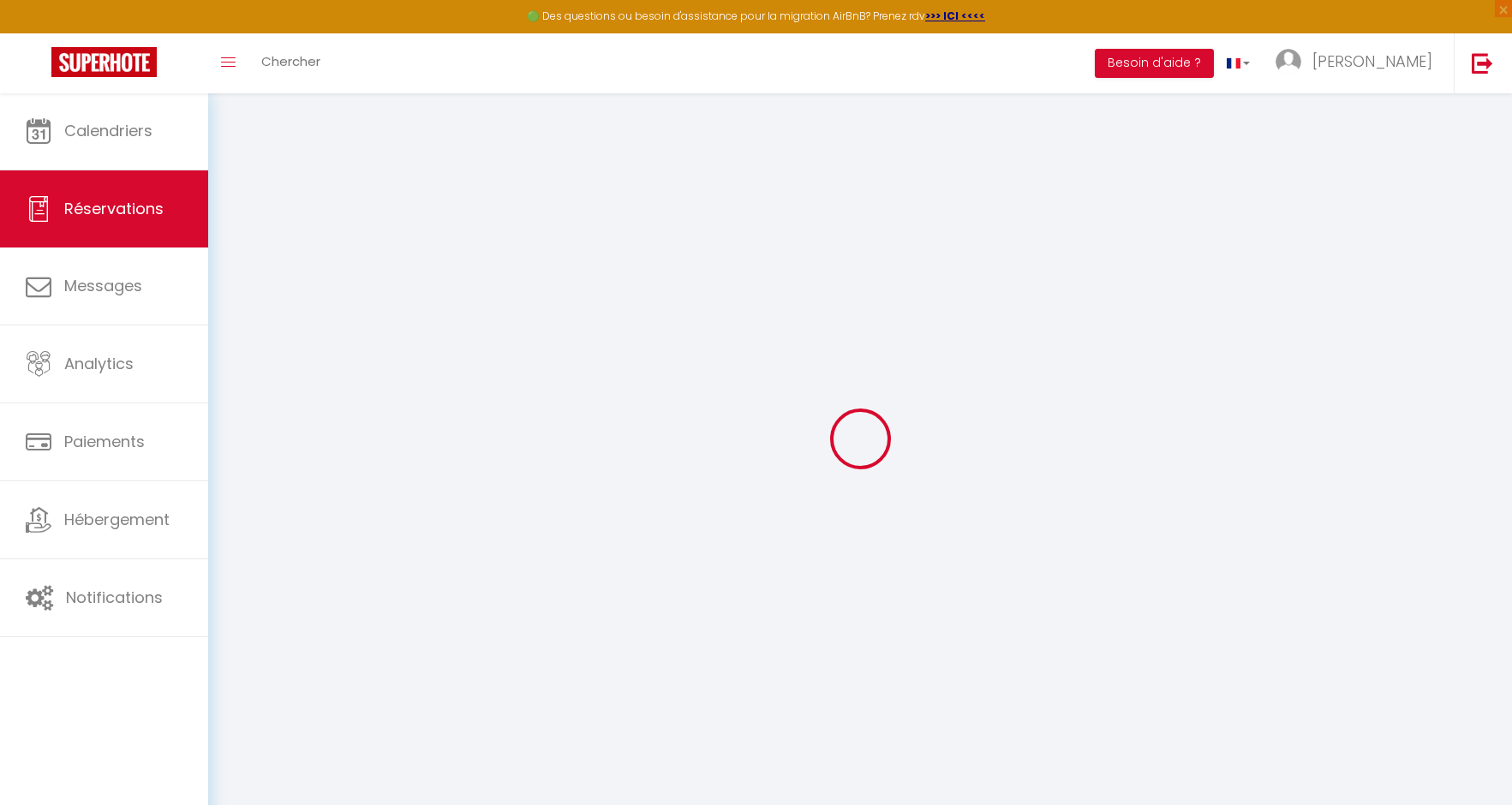
type input "ABDO"
type input "[PERSON_NAME]"
type input "[EMAIL_ADDRESS][DOMAIN_NAME]"
type input "[PHONE_NUMBER]"
select select "LB"
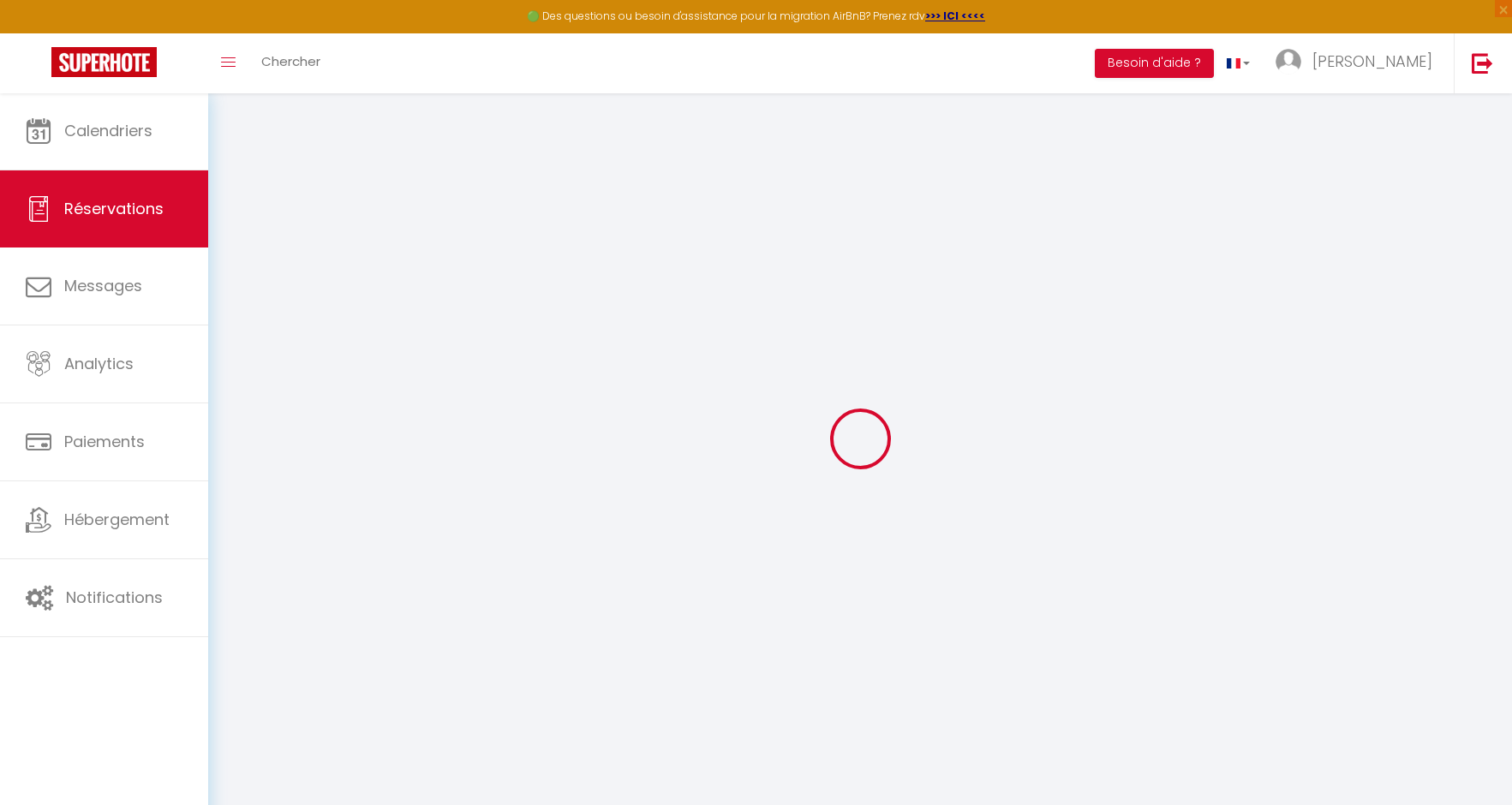
type input "78.11"
type input "6.43"
select select "30975"
select select "1"
select select
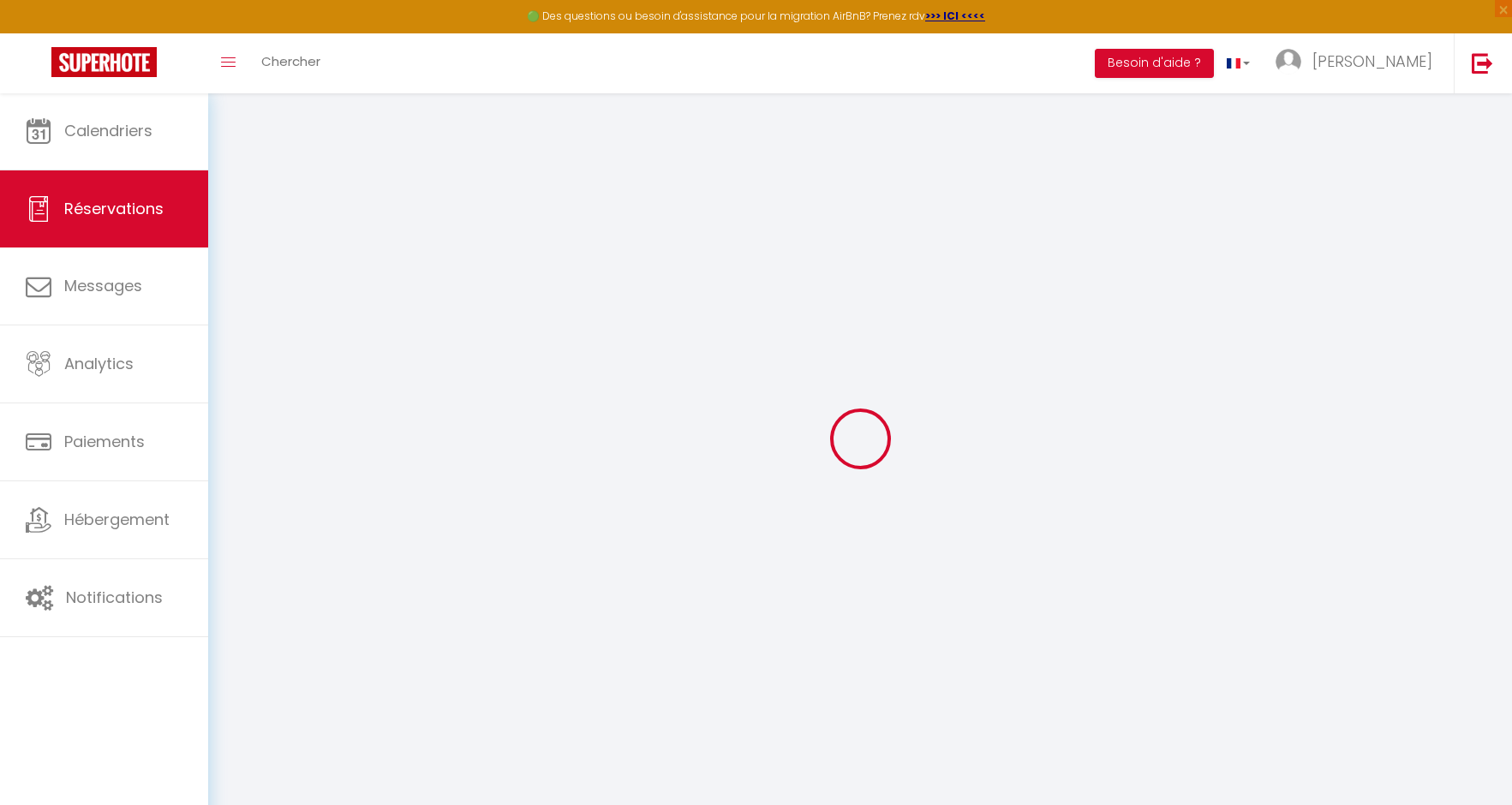
select select
type input "1"
select select "12"
select select
type input "409.5"
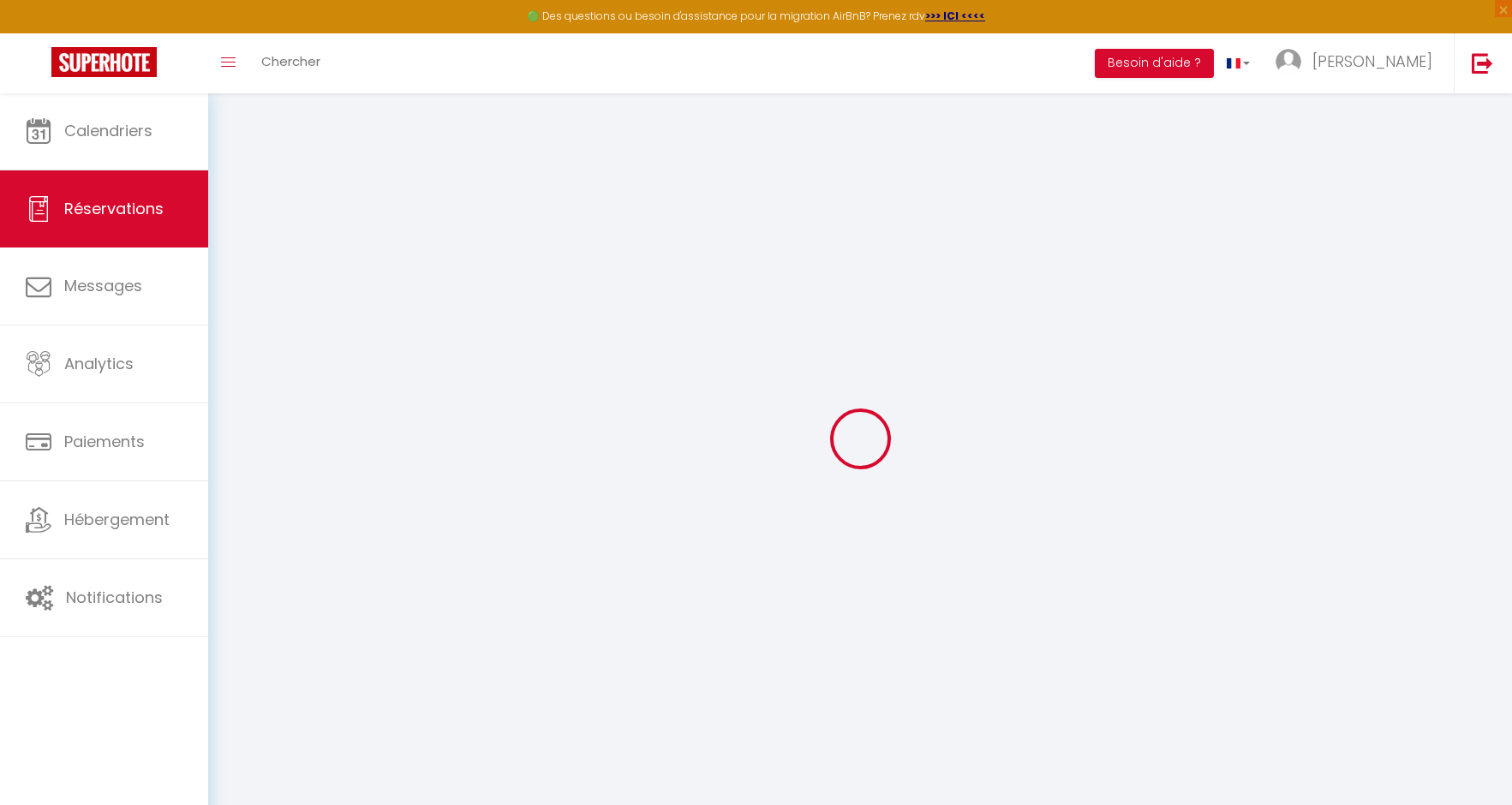
checkbox input "false"
type input "37.5"
select select "2"
type input "0"
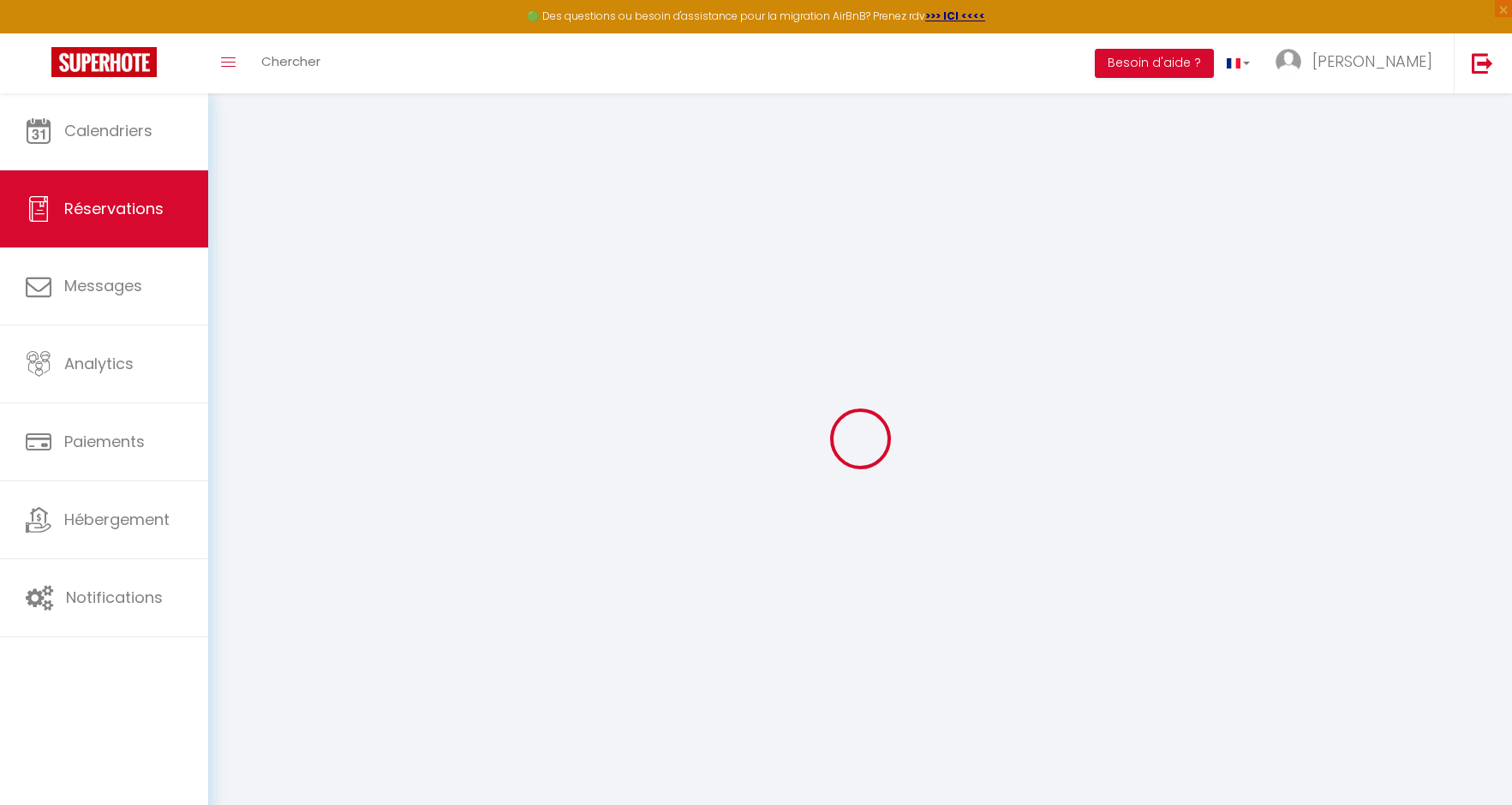
type input "0"
select select
select select "14"
checkbox input "false"
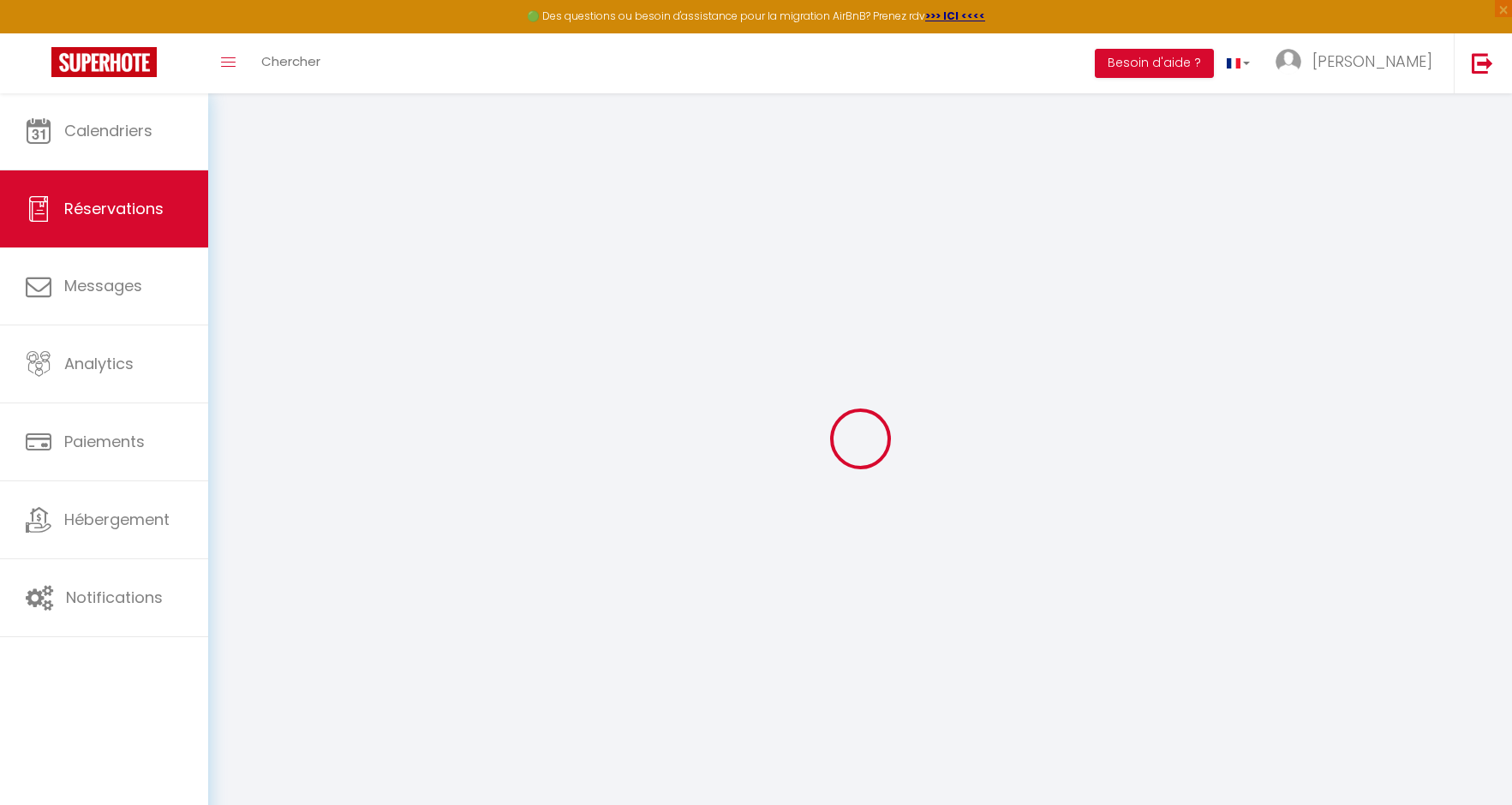
select select
checkbox input "false"
select select
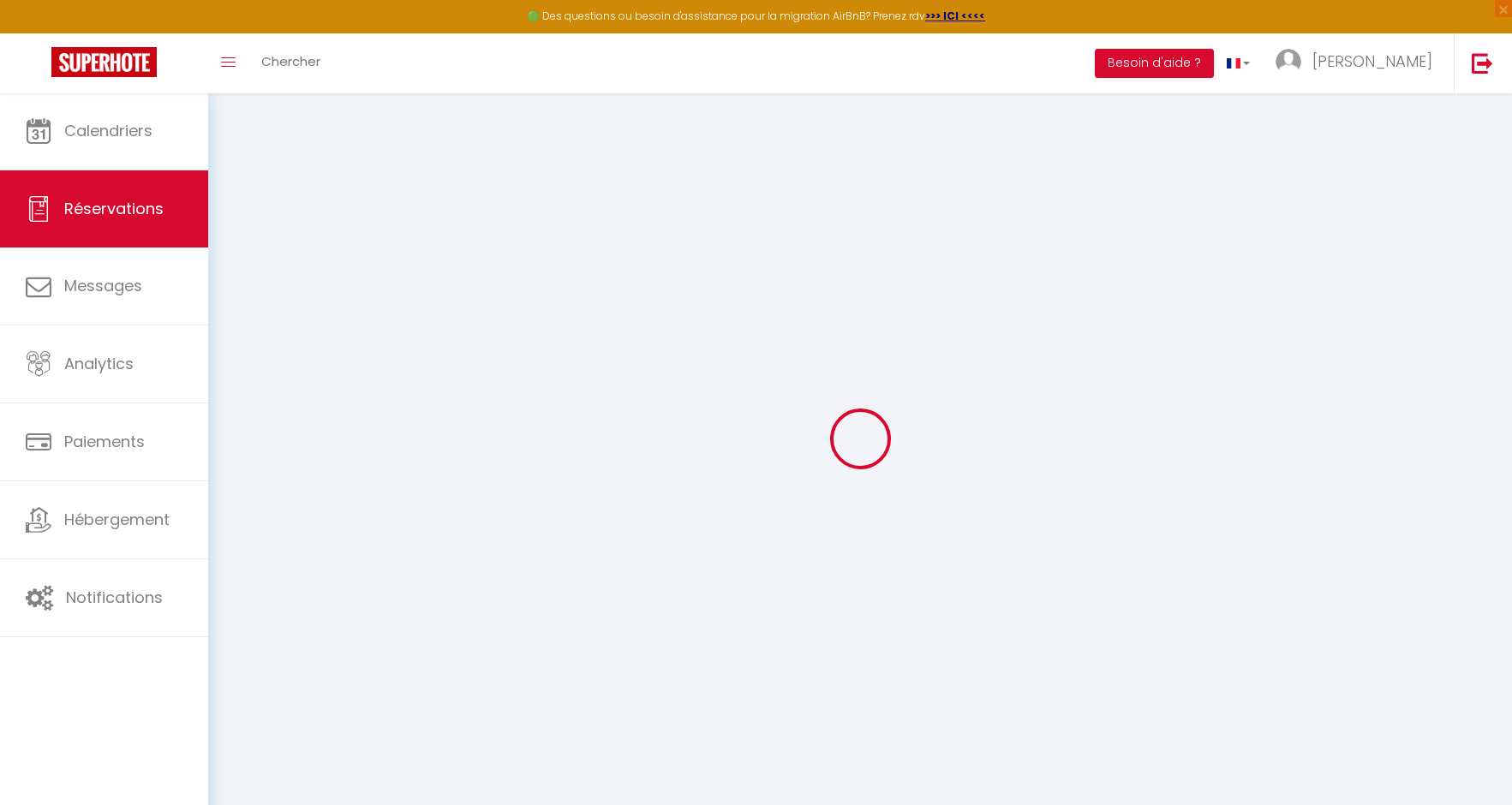
checkbox input "false"
select select
checkbox input "false"
type textarea "** THIS RESERVATION HAS BEEN PRE-PAID ** BOOKING NOTE : Payment charge is EUR 6…"
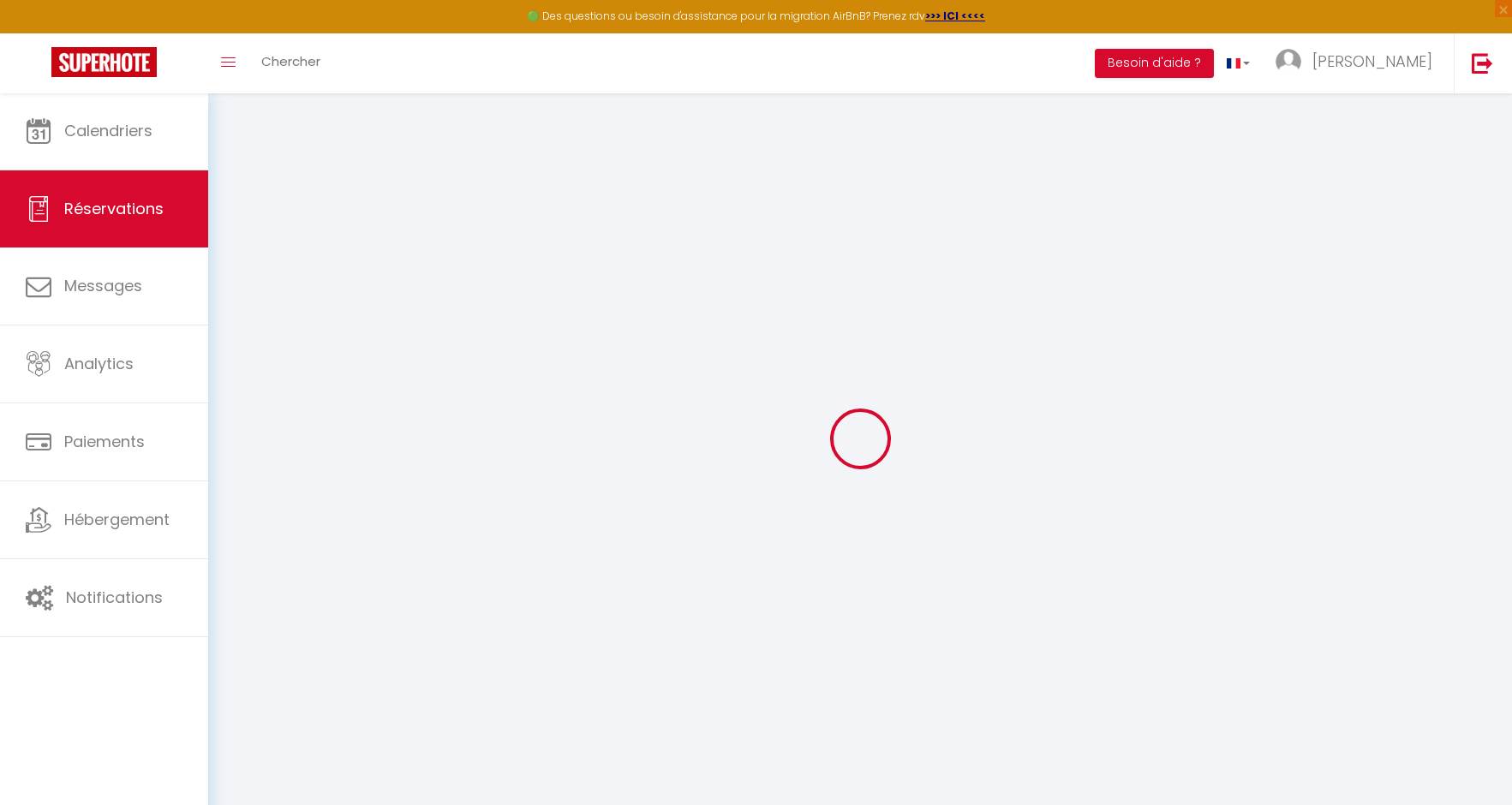
type input "50"
type input "37.5"
select select
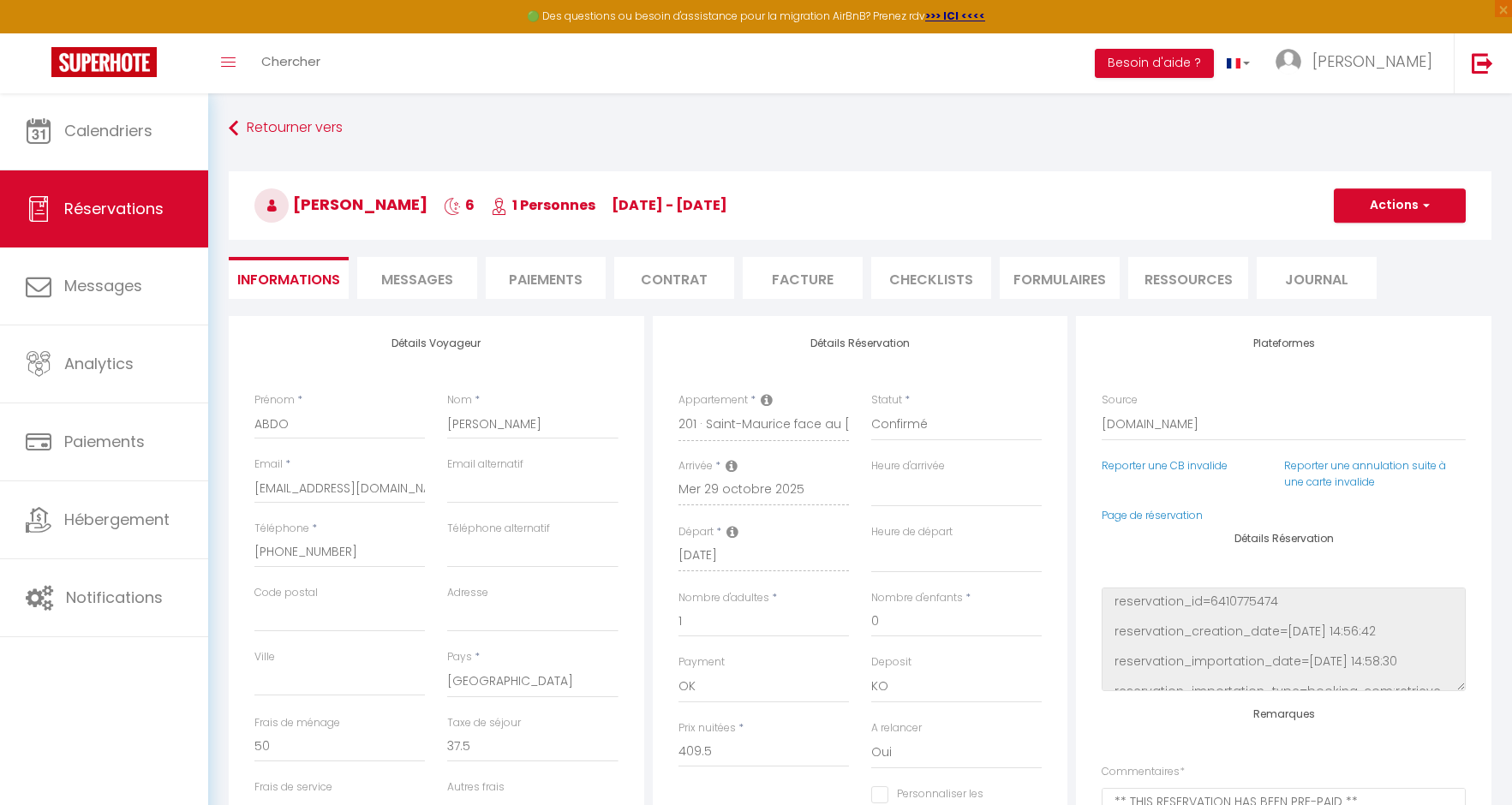
checkbox input "false"
select select
click at [528, 284] on li "Paiements" at bounding box center [546, 278] width 120 height 42
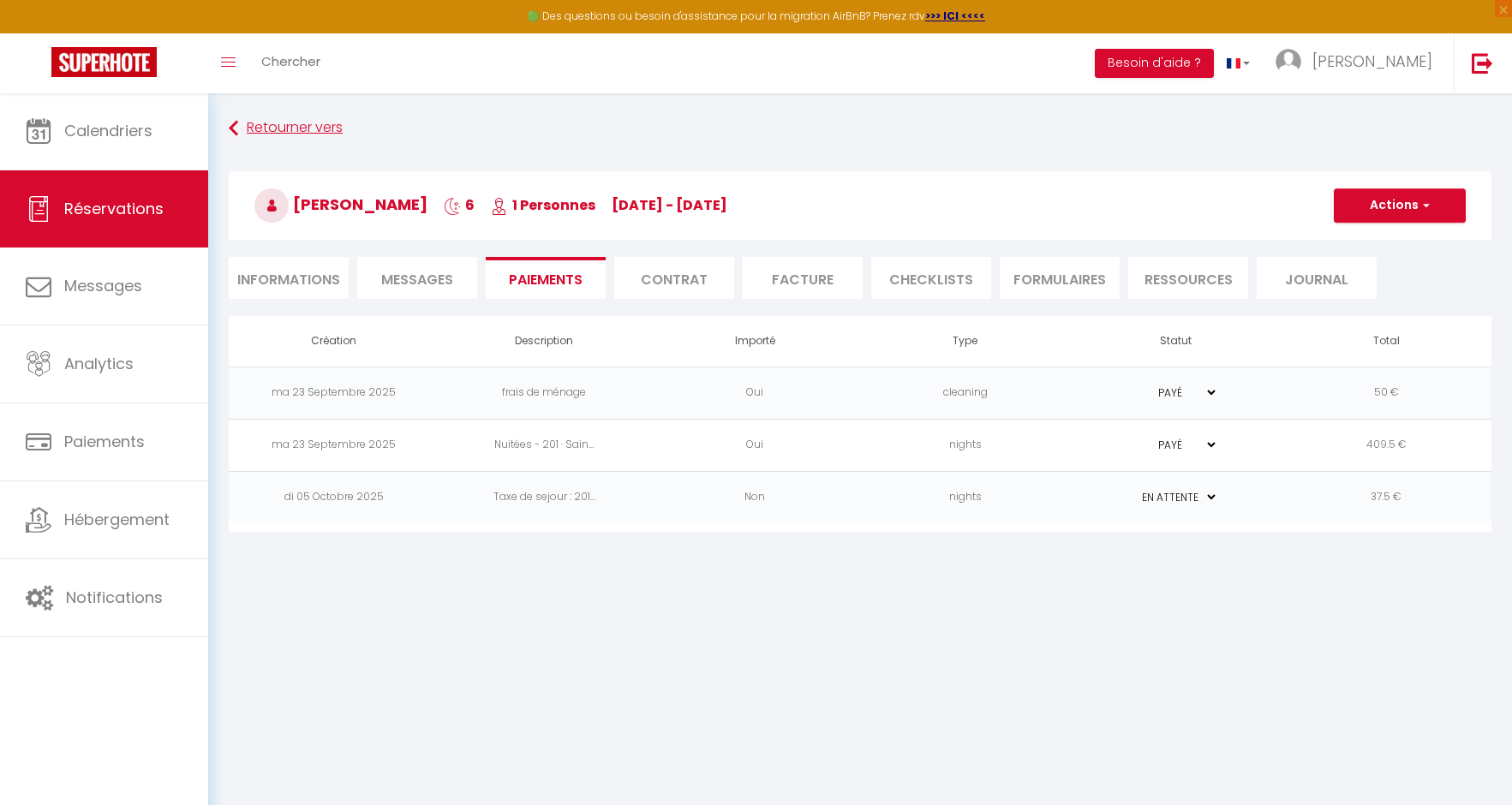
click at [259, 115] on link "Retourner vers" at bounding box center [860, 128] width 1263 height 30
select select
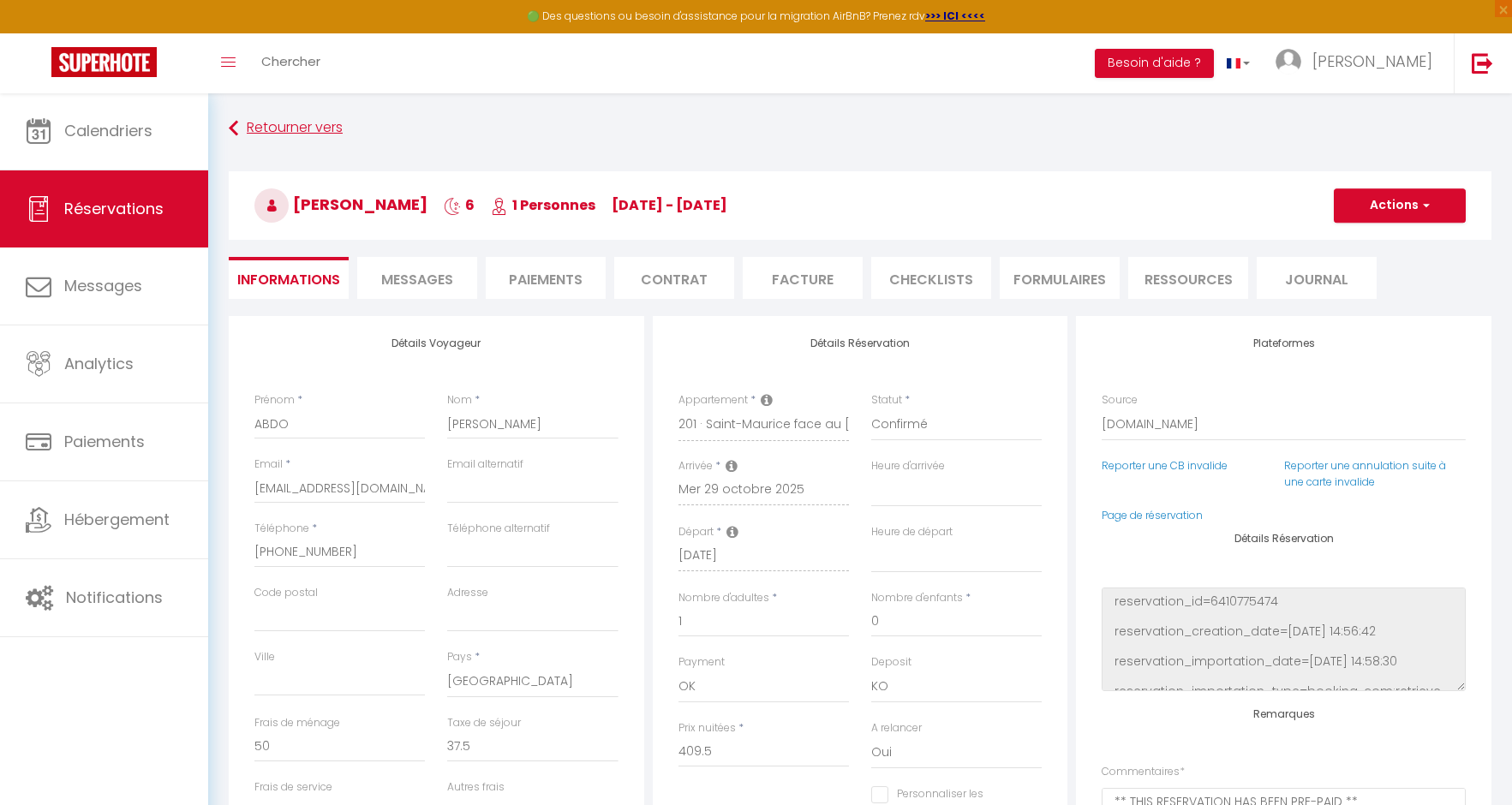
click at [282, 133] on link "Retourner vers" at bounding box center [860, 128] width 1263 height 30
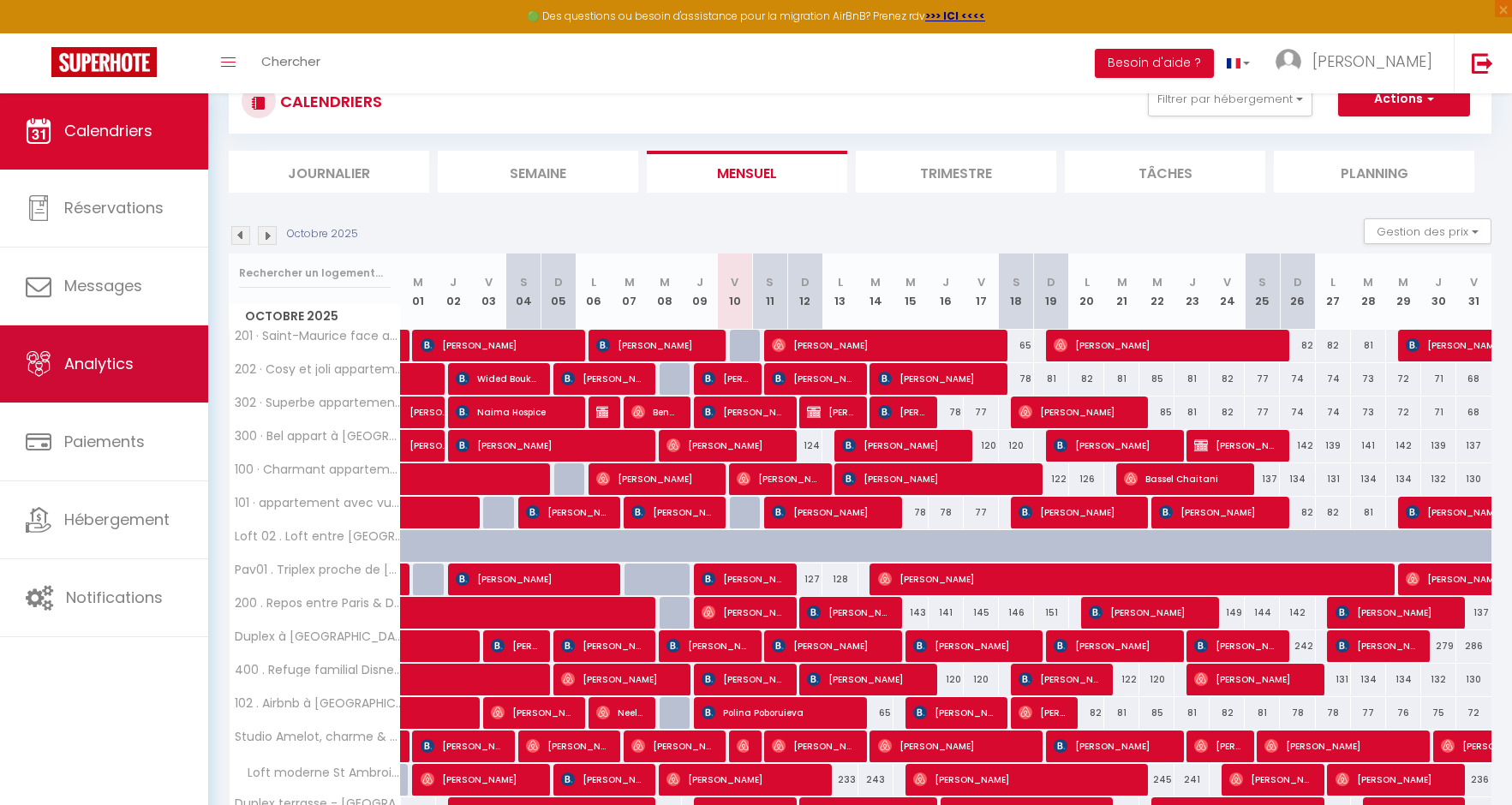
scroll to position [59, 0]
